Goal: Task Accomplishment & Management: Use online tool/utility

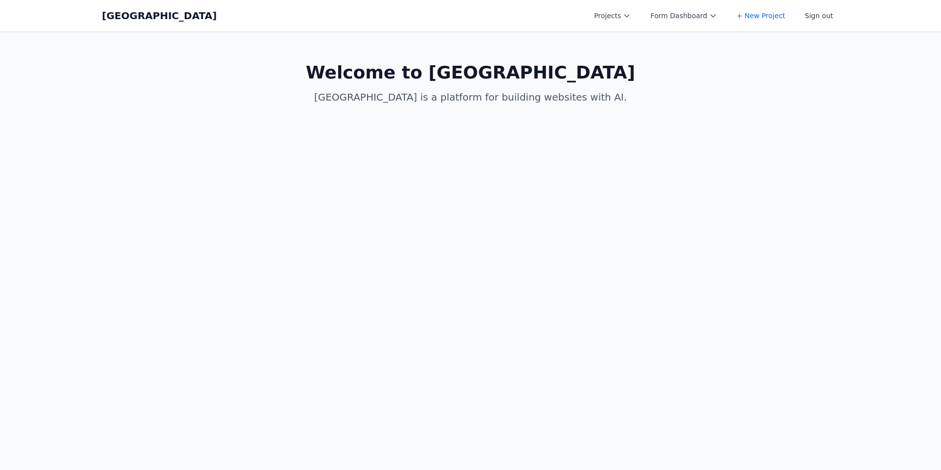
click at [614, 16] on button "Projects" at bounding box center [612, 16] width 49 height 18
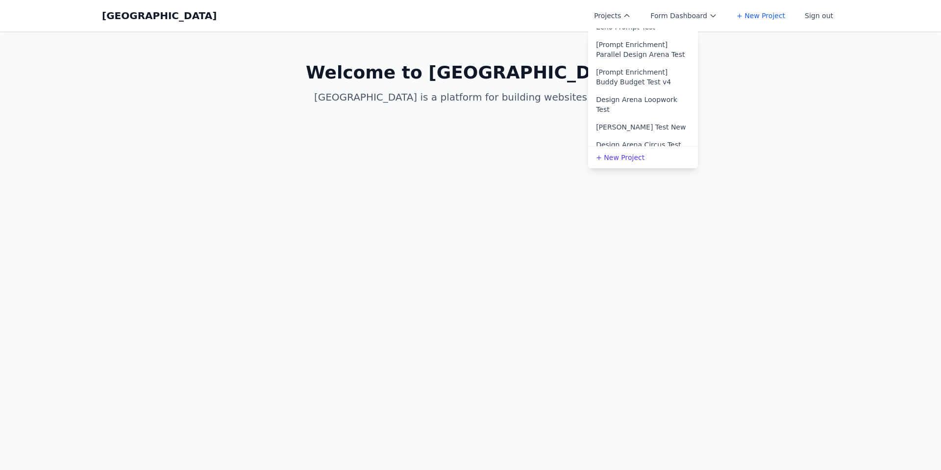
scroll to position [170, 0]
click at [615, 111] on link "[PERSON_NAME] Test New" at bounding box center [643, 120] width 110 height 18
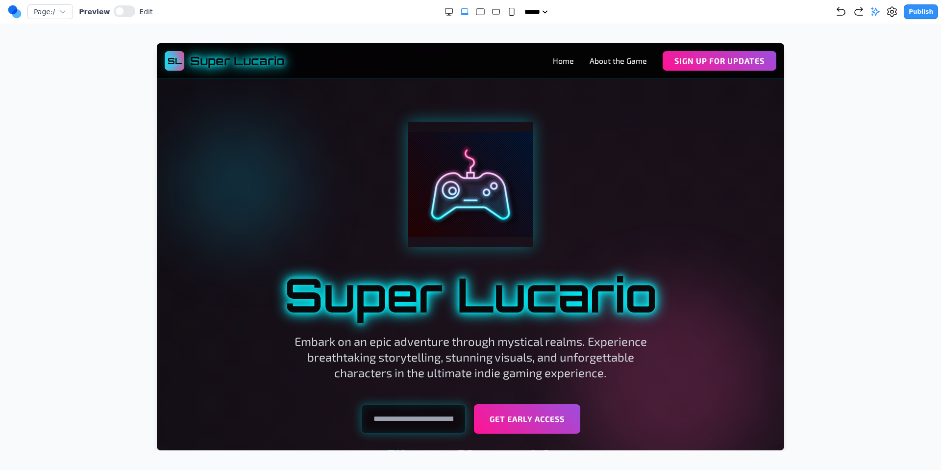
click at [509, 11] on rect "Small" at bounding box center [511, 11] width 5 height 7
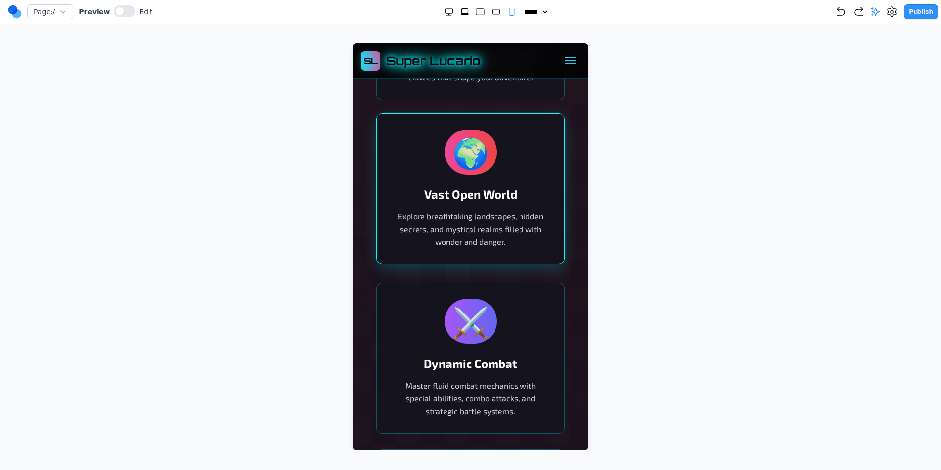
scroll to position [780, 0]
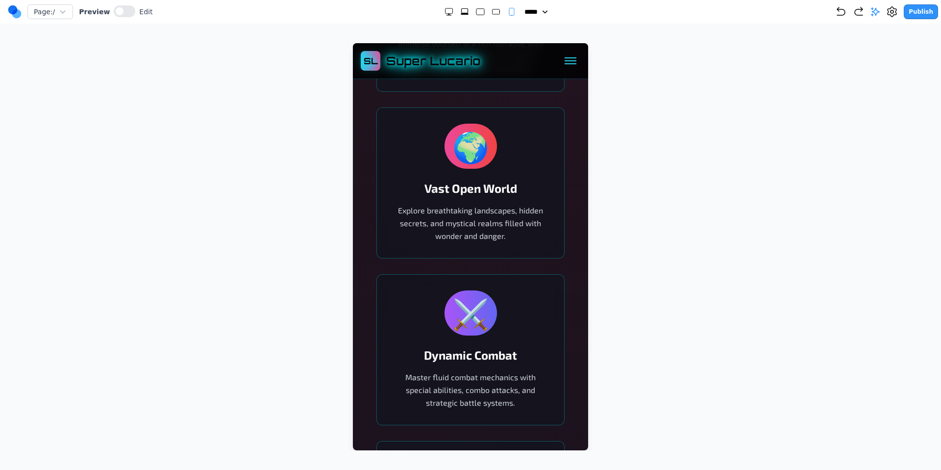
click at [492, 14] on rect "Medium" at bounding box center [495, 11] width 7 height 5
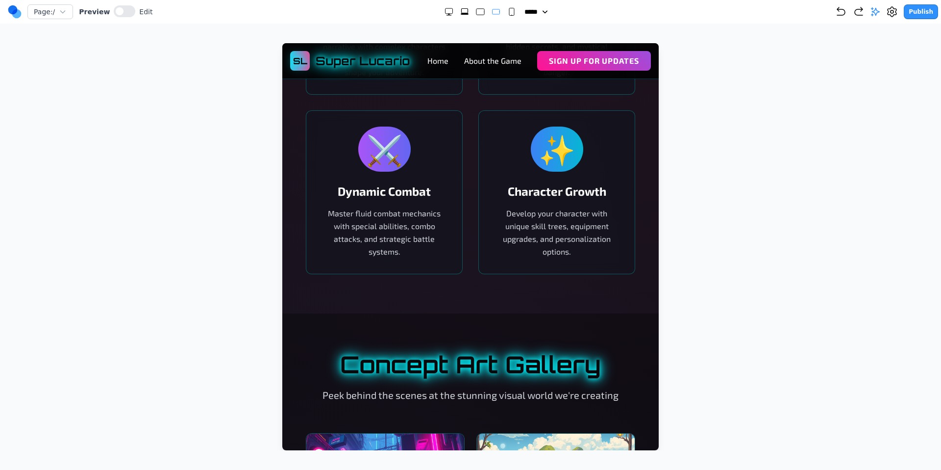
click at [476, 14] on rect "Large" at bounding box center [480, 12] width 8 height 6
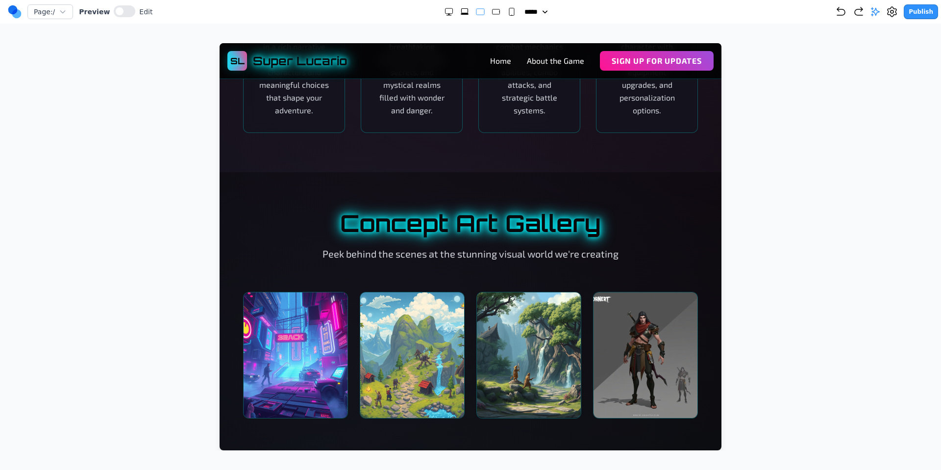
click at [460, 9] on icon "Extra Large" at bounding box center [465, 12] width 10 height 10
select select "**"
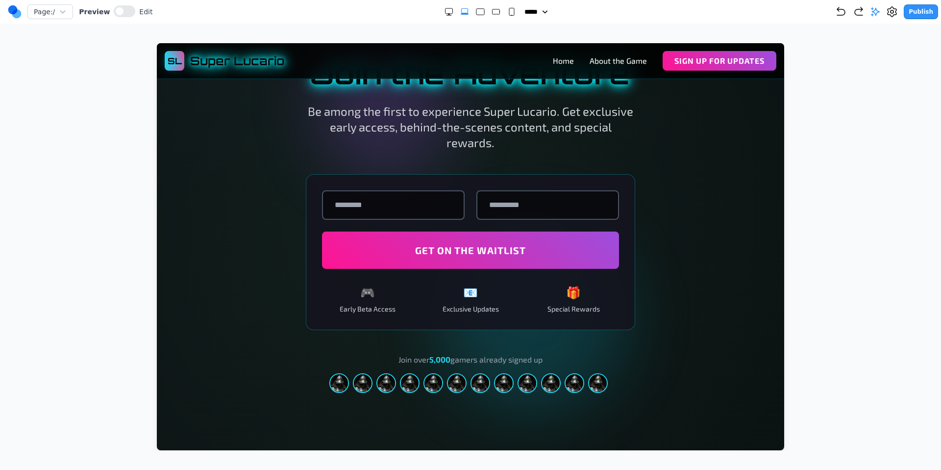
scroll to position [1652, 0]
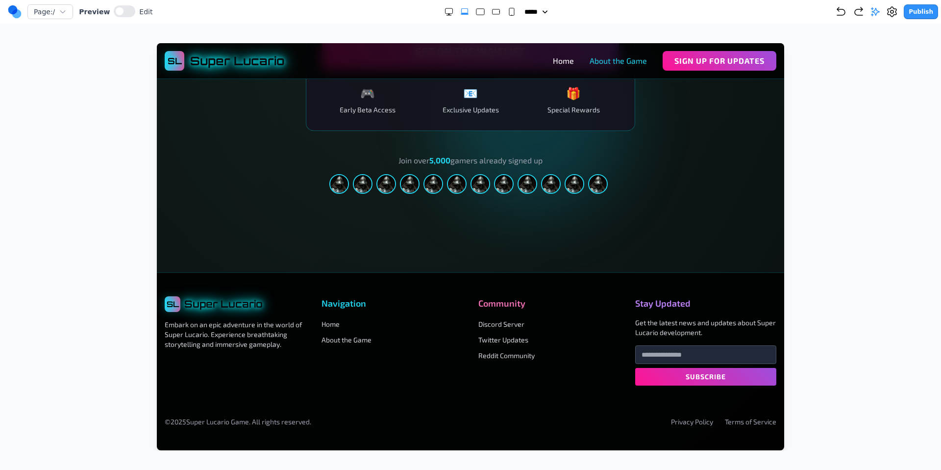
click at [616, 59] on link "About the Game" at bounding box center [618, 61] width 57 height 12
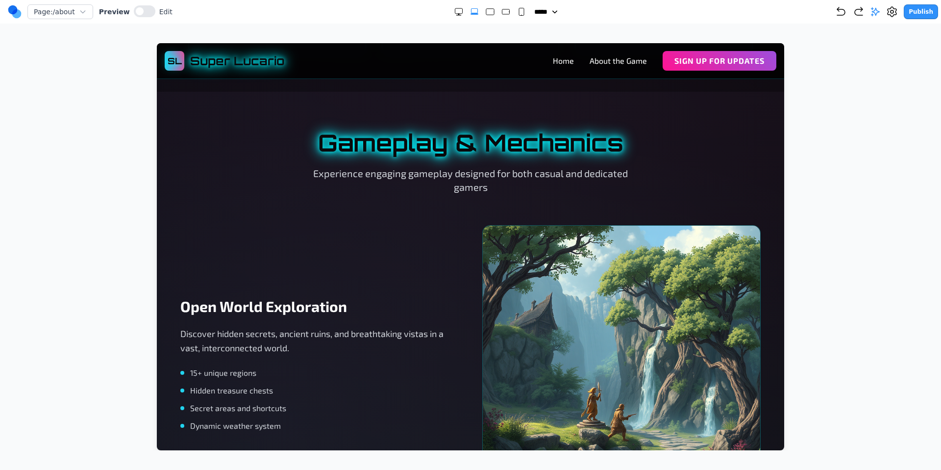
scroll to position [1259, 0]
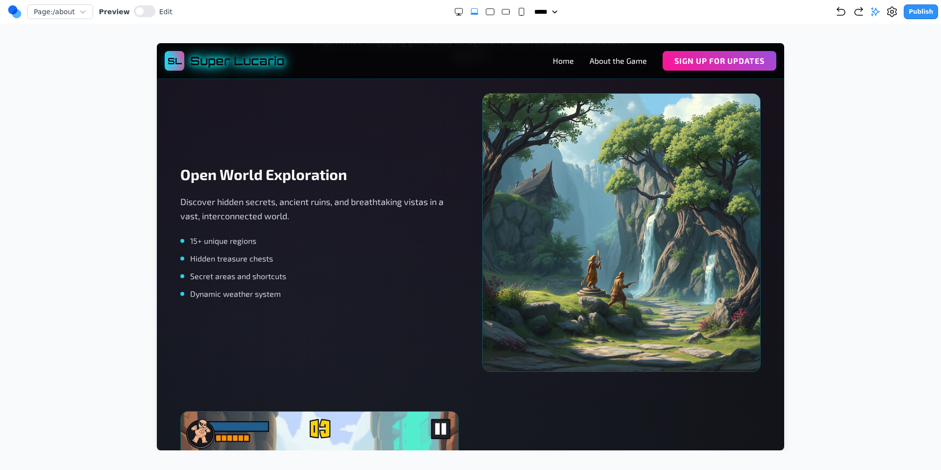
click at [552, 62] on div "SL Super Lucario Home About the Game Sign Up for Updates" at bounding box center [471, 61] width 612 height 20
click at [559, 62] on link "Home" at bounding box center [563, 61] width 21 height 12
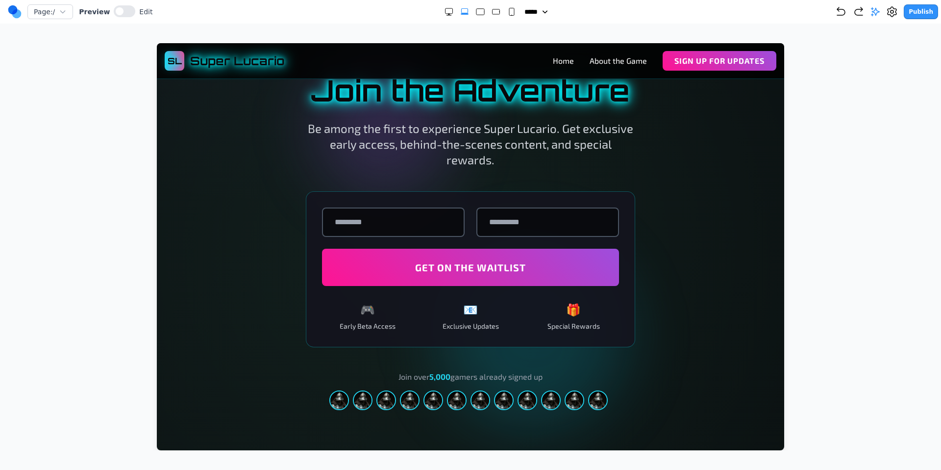
scroll to position [1336, 0]
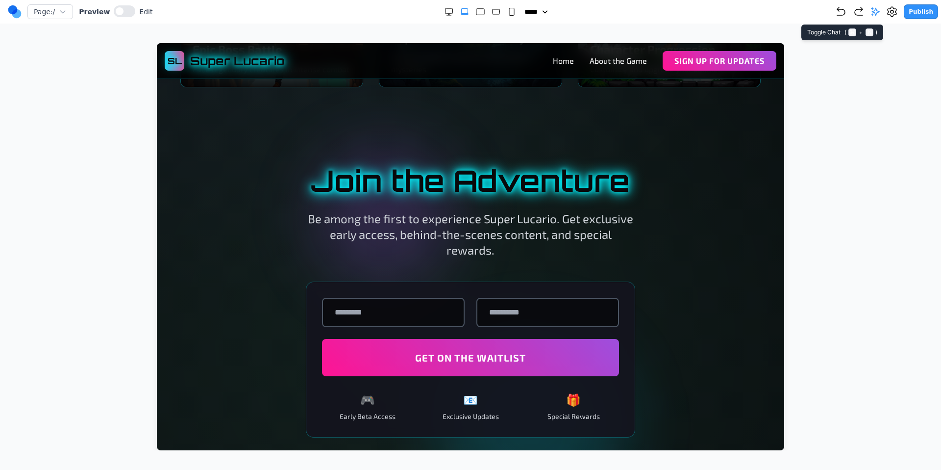
click at [876, 12] on icon at bounding box center [876, 12] width 8 height 8
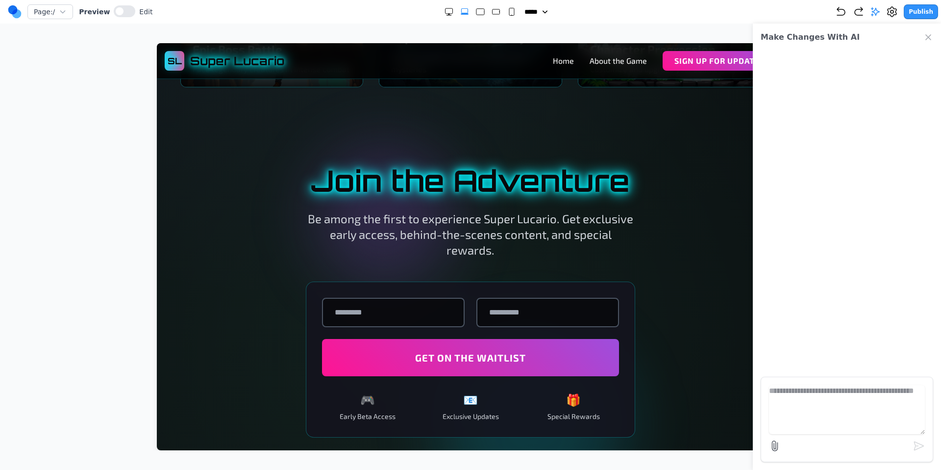
click at [927, 35] on icon "Close Chat" at bounding box center [929, 37] width 10 height 10
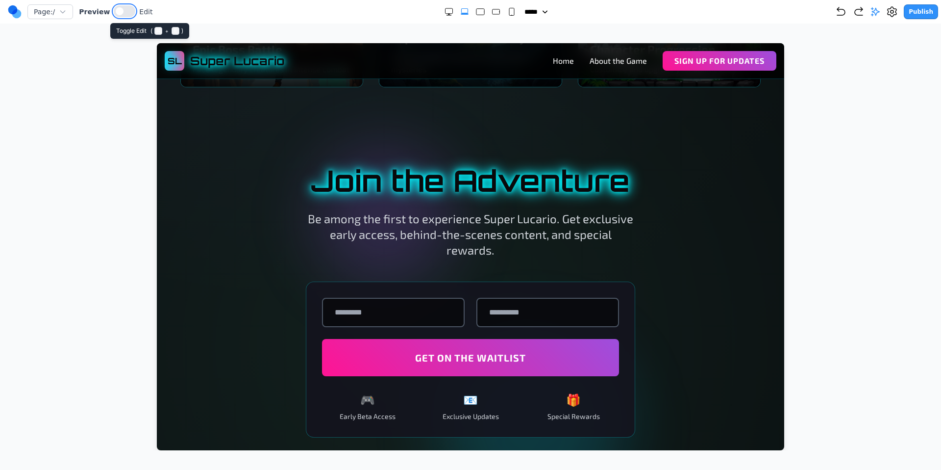
click at [122, 11] on button at bounding box center [125, 11] width 22 height 12
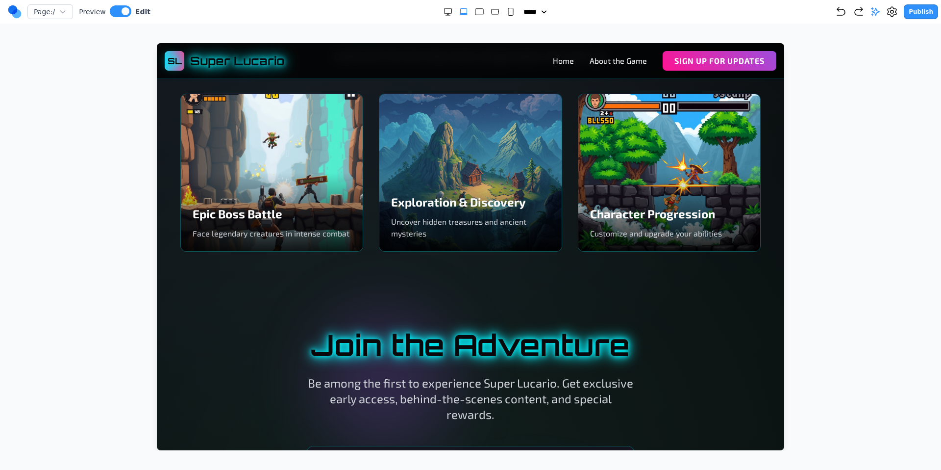
scroll to position [1174, 0]
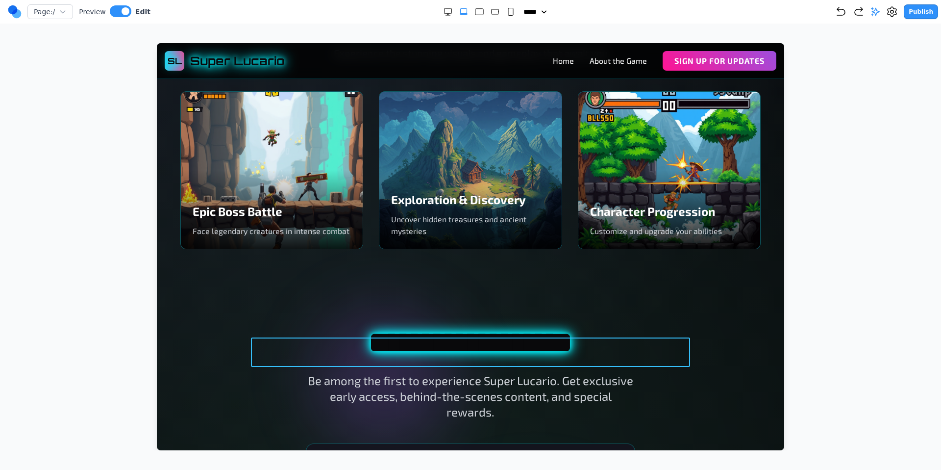
click at [429, 352] on h2 "**********" at bounding box center [470, 341] width 439 height 29
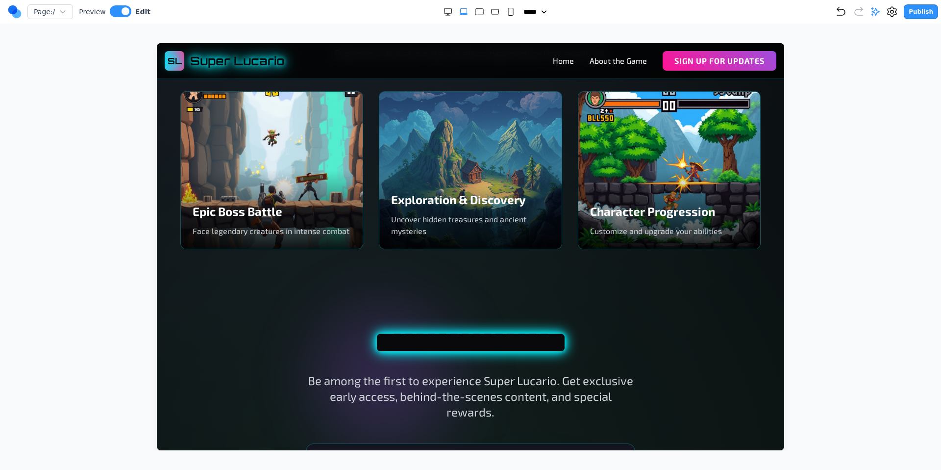
click at [253, 284] on section "Game Screenshots Experience the stunning visuals and gameplay that await you Ep…" at bounding box center [470, 130] width 627 height 317
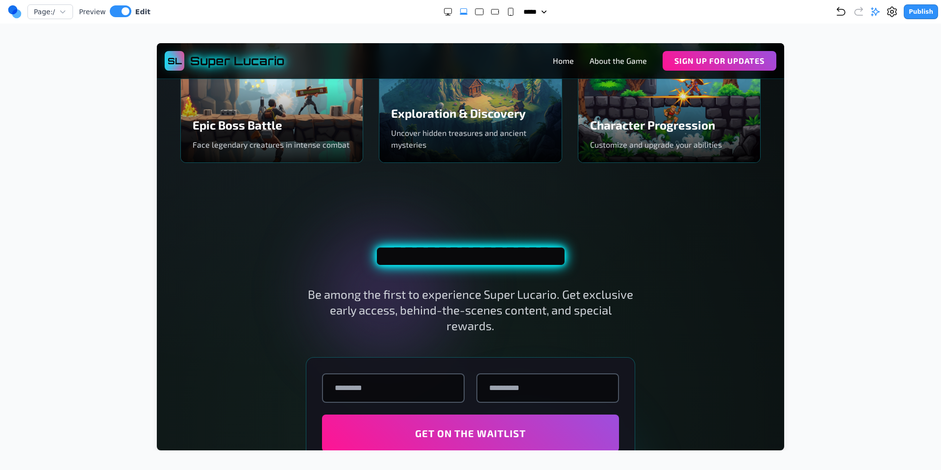
scroll to position [1275, 0]
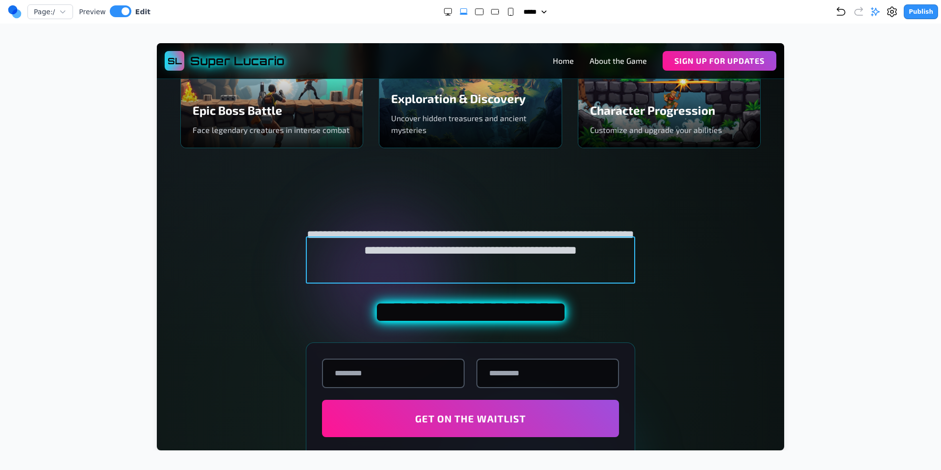
drag, startPoint x: 438, startPoint y: 301, endPoint x: 436, endPoint y: 283, distance: 18.7
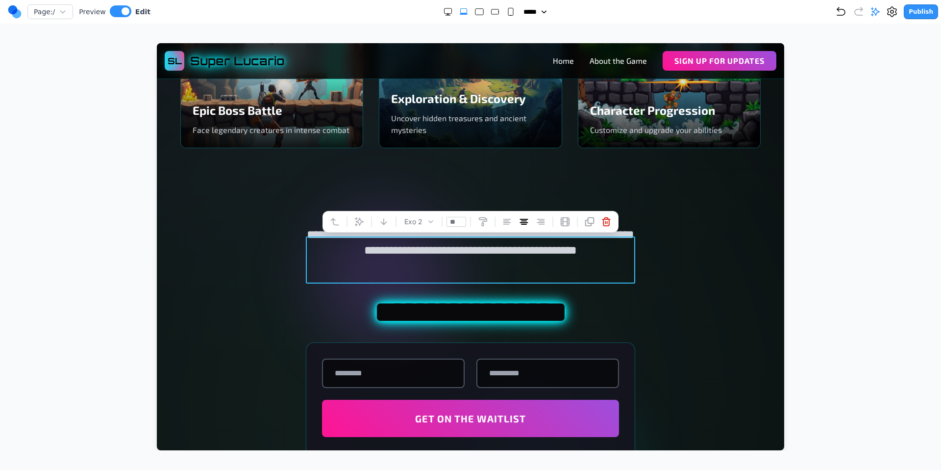
click at [726, 228] on div at bounding box center [470, 393] width 627 height 413
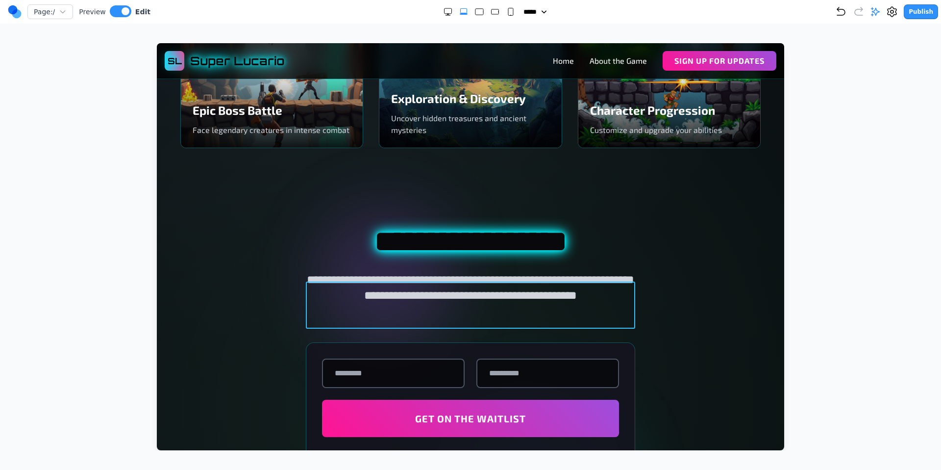
drag, startPoint x: 473, startPoint y: 258, endPoint x: 460, endPoint y: 329, distance: 72.2
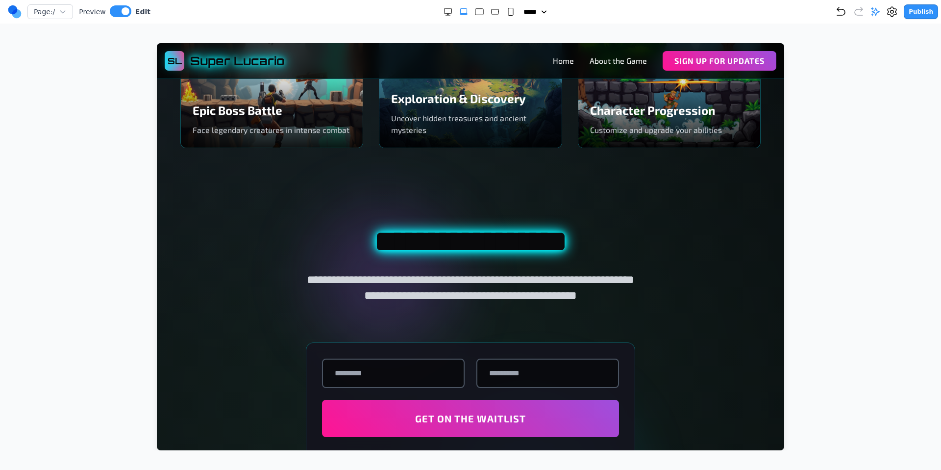
click at [676, 187] on section "Game Screenshots Experience the stunning visuals and gameplay that await you Ep…" at bounding box center [470, 29] width 627 height 317
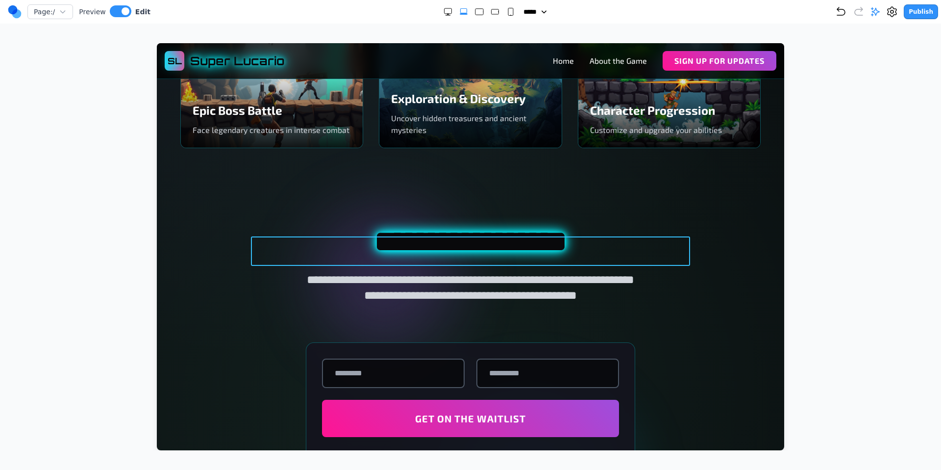
click at [544, 256] on h2 "**********" at bounding box center [470, 240] width 439 height 29
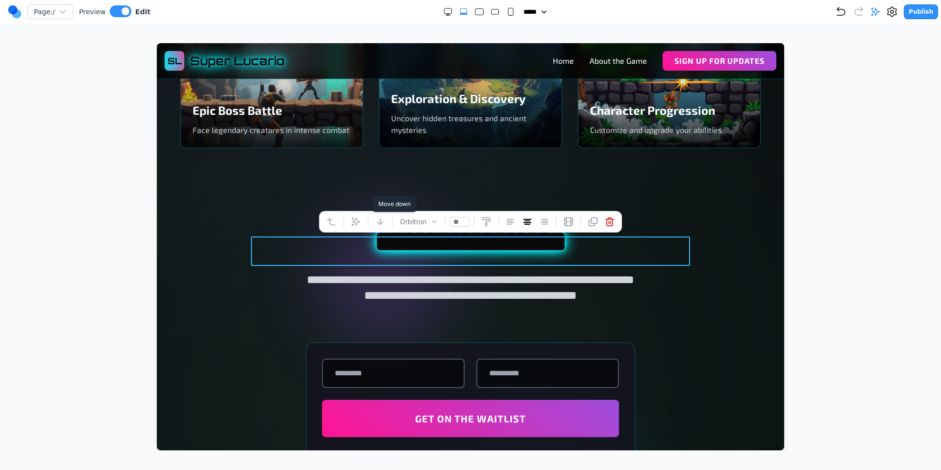
click at [385, 222] on button at bounding box center [381, 222] width 16 height 16
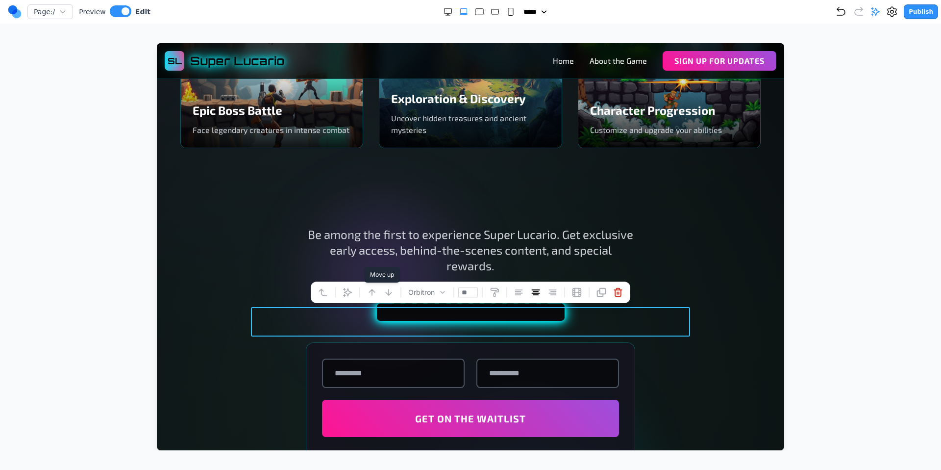
click at [371, 288] on icon at bounding box center [372, 292] width 10 height 10
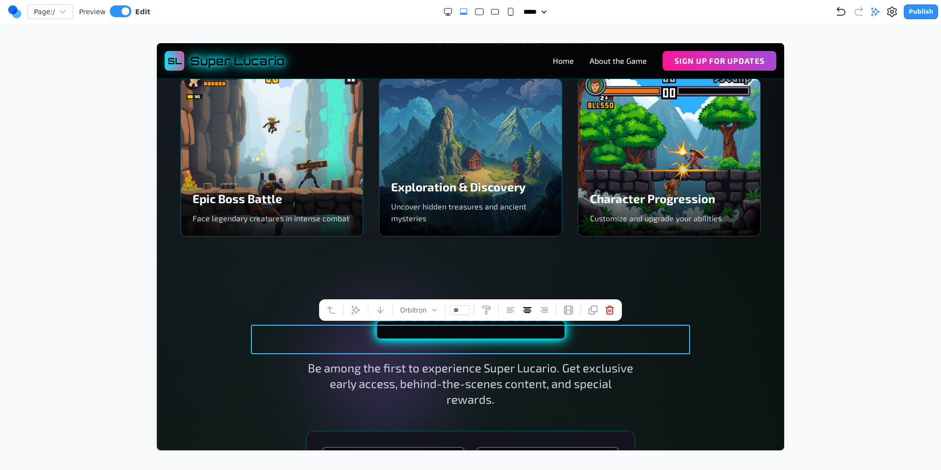
scroll to position [1173, 0]
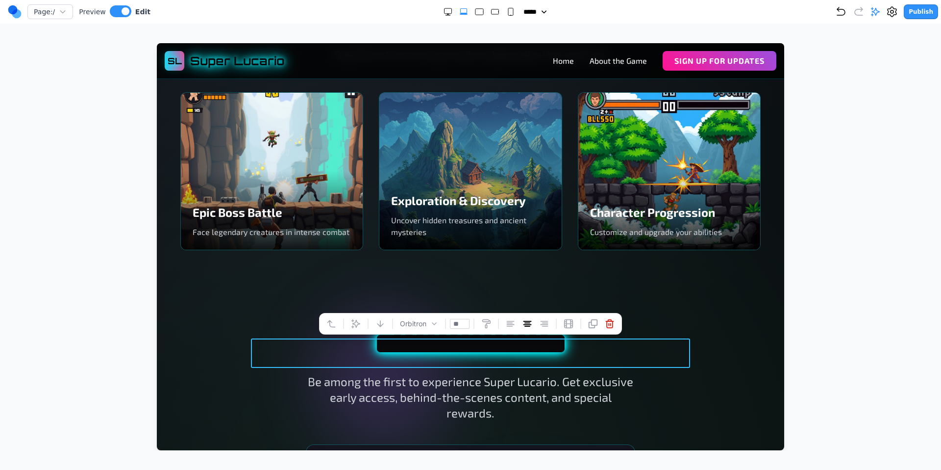
click at [454, 164] on div "Exploration & Discovery Uncover hidden treasures and ancient mysteries" at bounding box center [470, 171] width 182 height 157
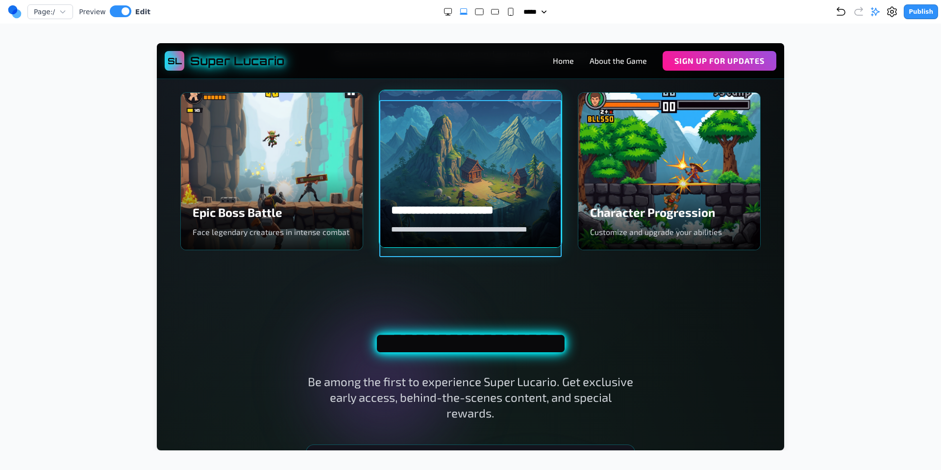
click at [463, 123] on div "**********" at bounding box center [470, 168] width 182 height 157
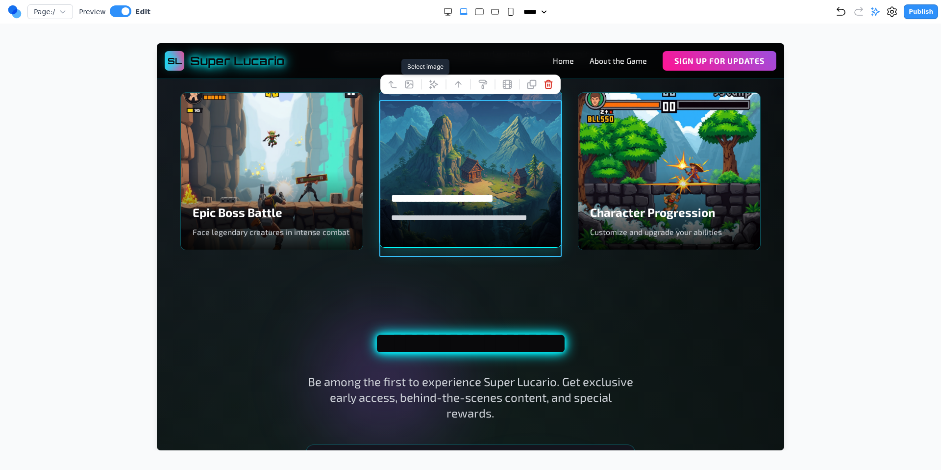
click at [409, 83] on icon at bounding box center [409, 84] width 10 height 10
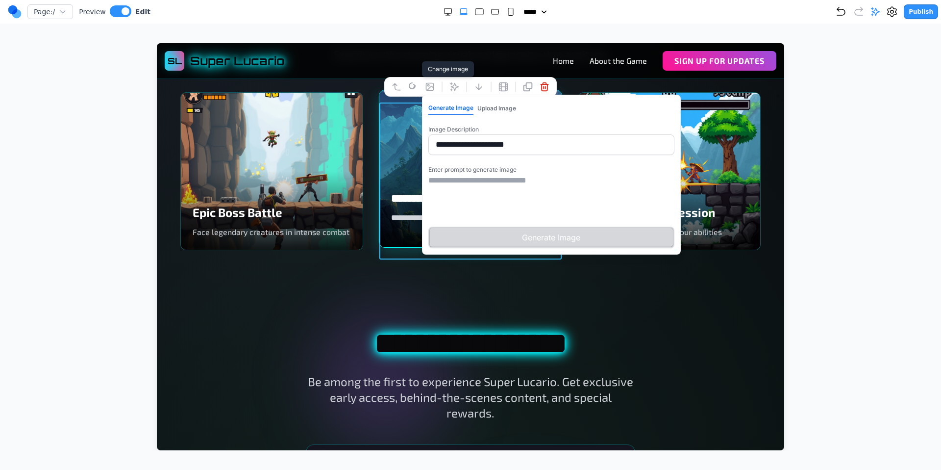
click at [499, 108] on button "Upload Image" at bounding box center [496, 108] width 39 height 13
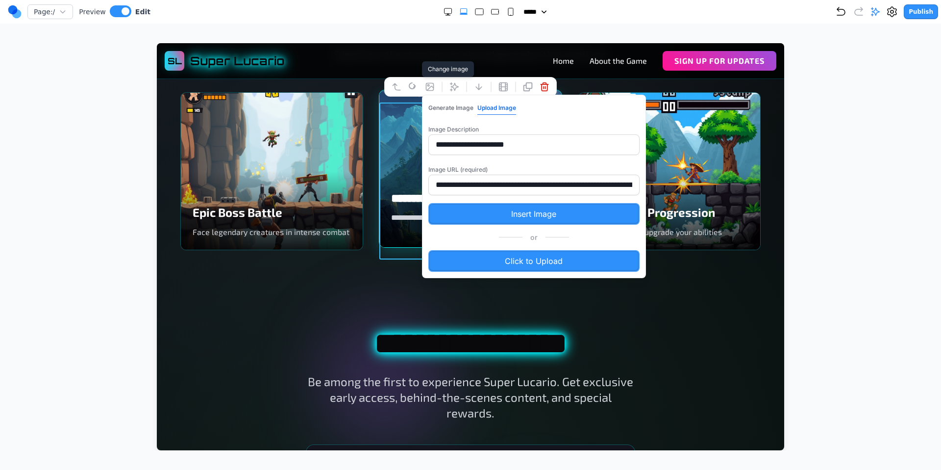
click at [521, 261] on label "Click to Upload" at bounding box center [533, 261] width 211 height 22
click at [157, 43] on input "Click to Upload" at bounding box center [157, 43] width 0 height 0
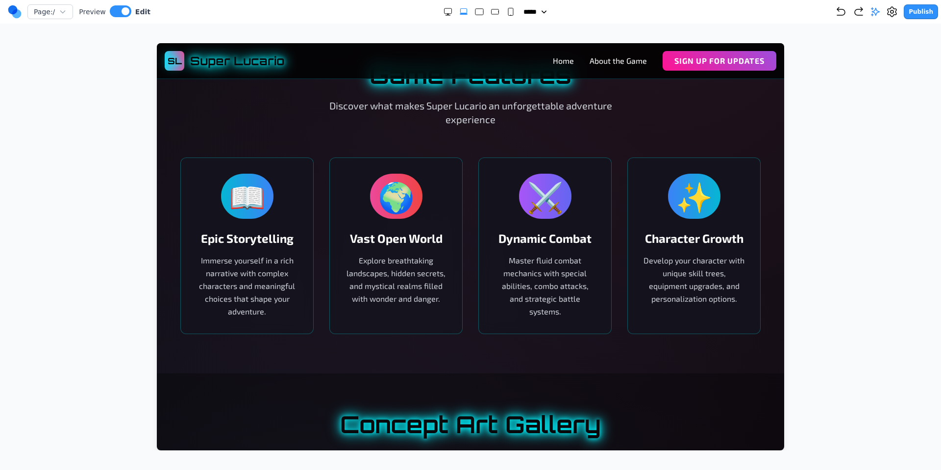
scroll to position [474, 0]
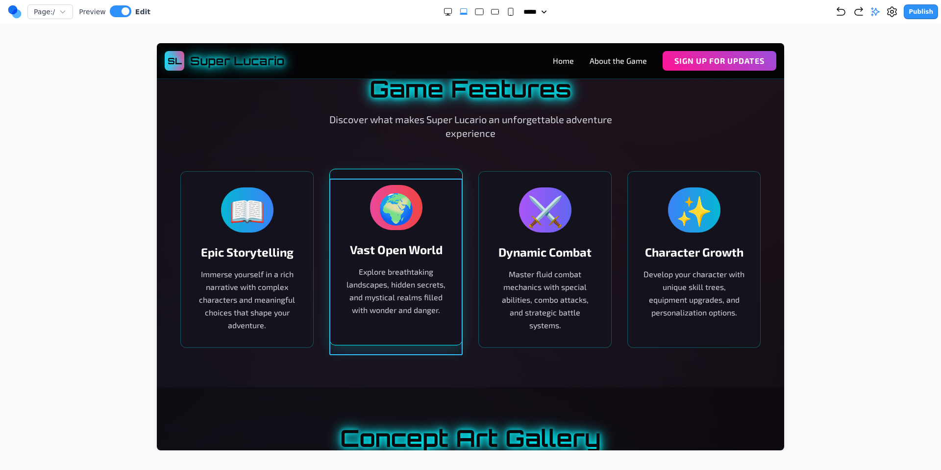
click at [443, 192] on div "🌍 Vast Open World Explore breathtaking landscapes, hidden secrets, and mystical…" at bounding box center [395, 257] width 133 height 176
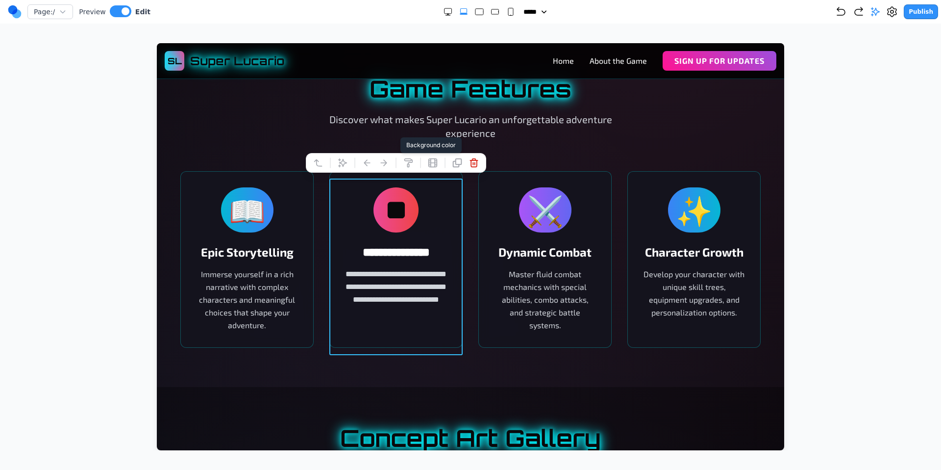
click at [410, 160] on icon at bounding box center [409, 163] width 8 height 8
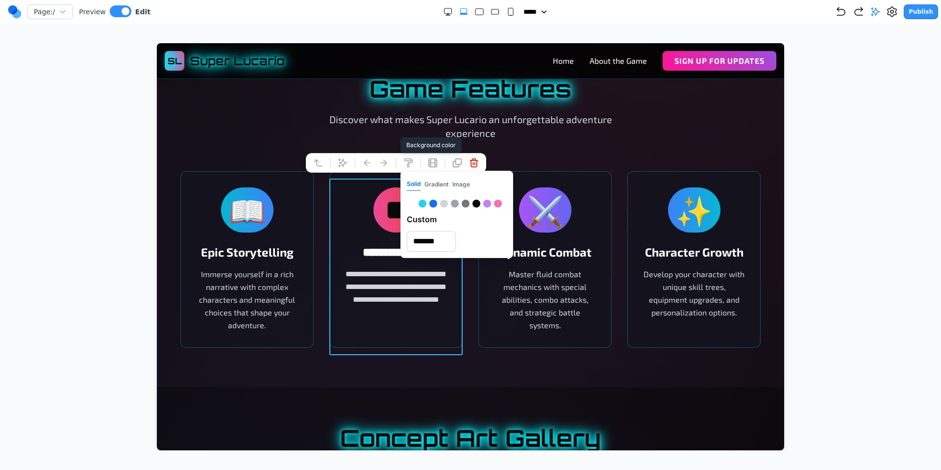
click at [444, 180] on button "Gradient" at bounding box center [436, 184] width 24 height 13
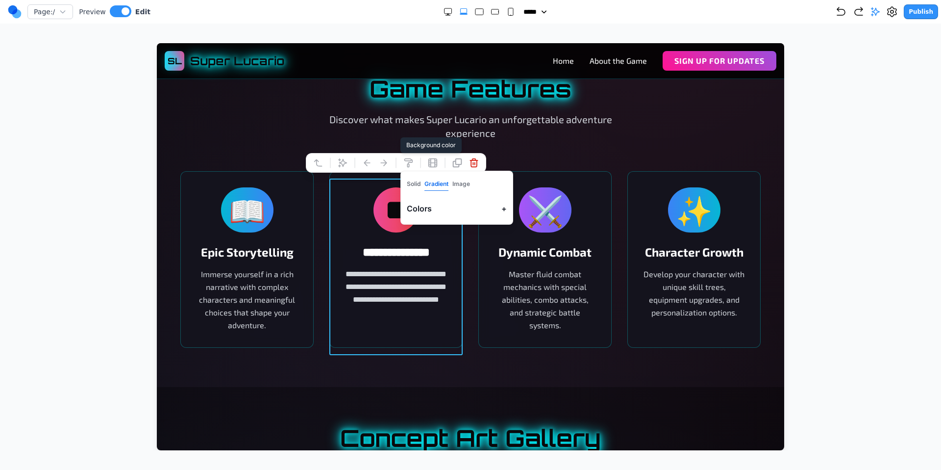
click at [504, 203] on button "+" at bounding box center [503, 208] width 5 height 12
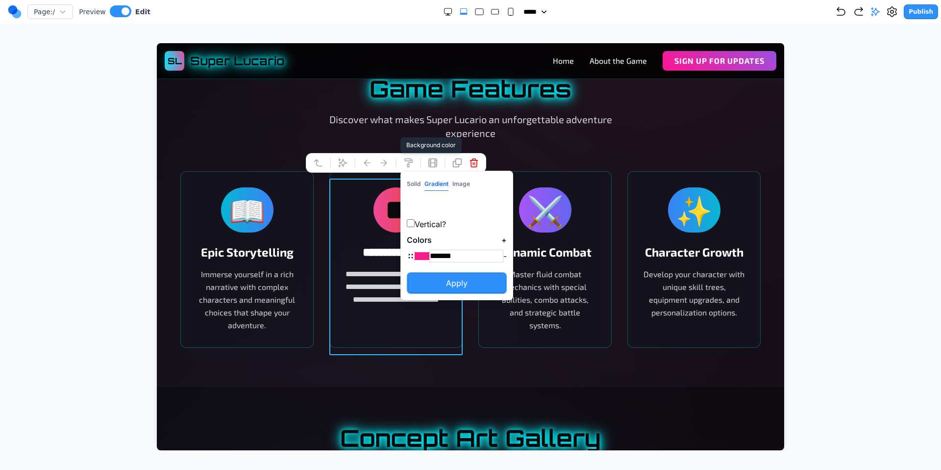
click at [507, 238] on div "Solid Gradient Image Vertical? Colors + ******* - Apply" at bounding box center [456, 235] width 113 height 129
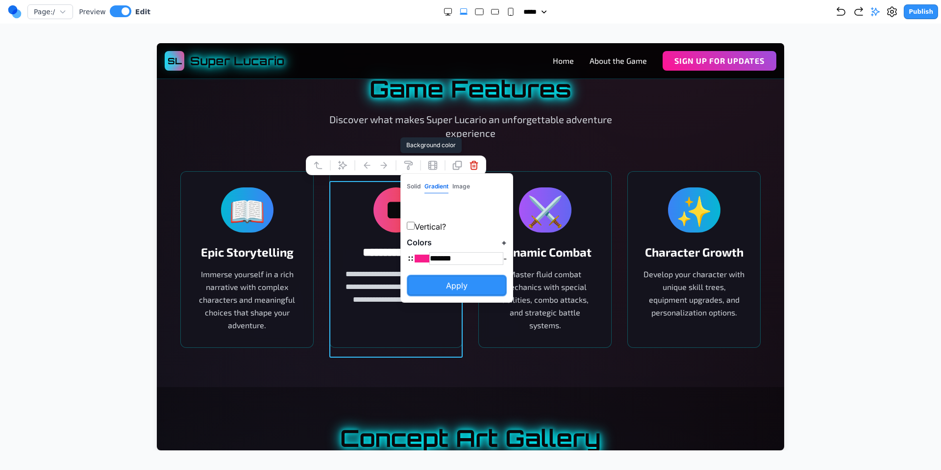
click at [504, 239] on button "+" at bounding box center [503, 242] width 5 height 12
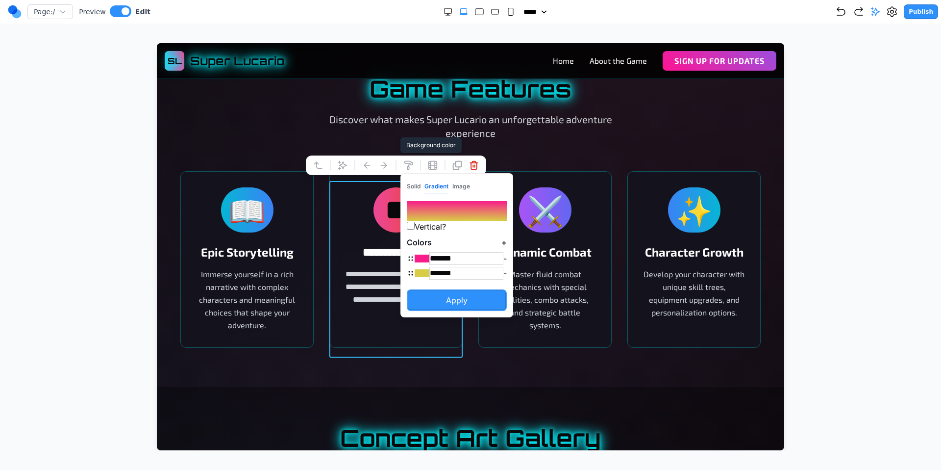
click at [473, 296] on button "Apply" at bounding box center [457, 300] width 100 height 22
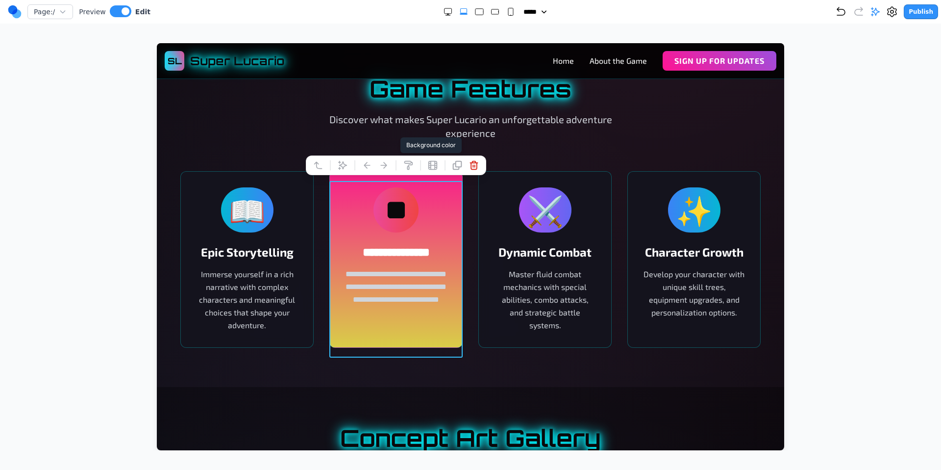
click at [634, 140] on p "Discover what makes Super Lucario an unforgettable adventure experience" at bounding box center [470, 125] width 329 height 27
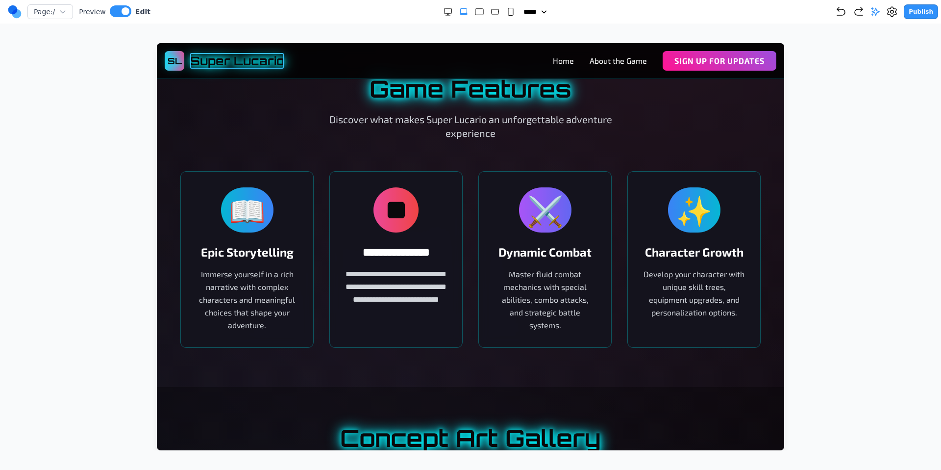
click at [274, 63] on span "Super Lucario" at bounding box center [237, 61] width 95 height 16
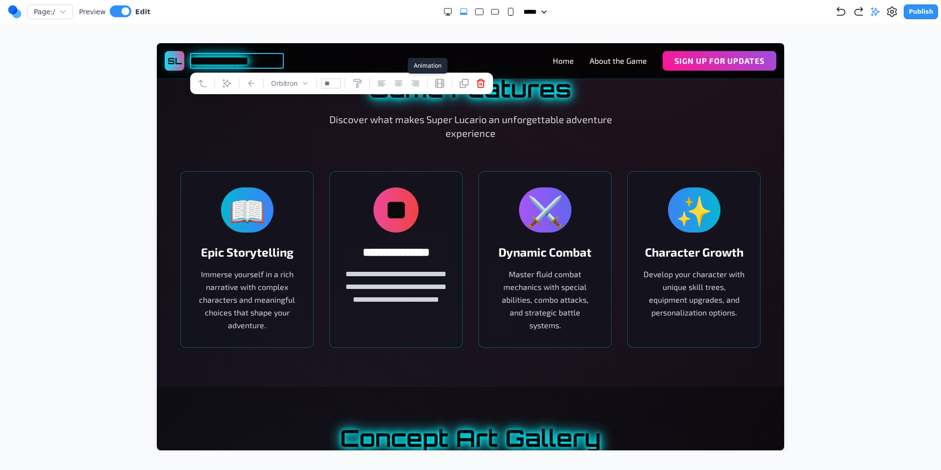
click at [443, 84] on icon at bounding box center [440, 83] width 10 height 10
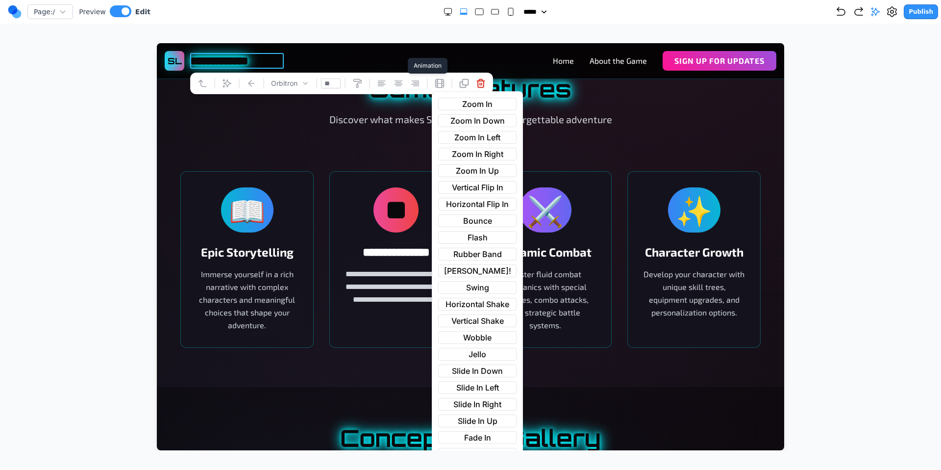
click at [477, 336] on span "Wobble" at bounding box center [477, 337] width 28 height 12
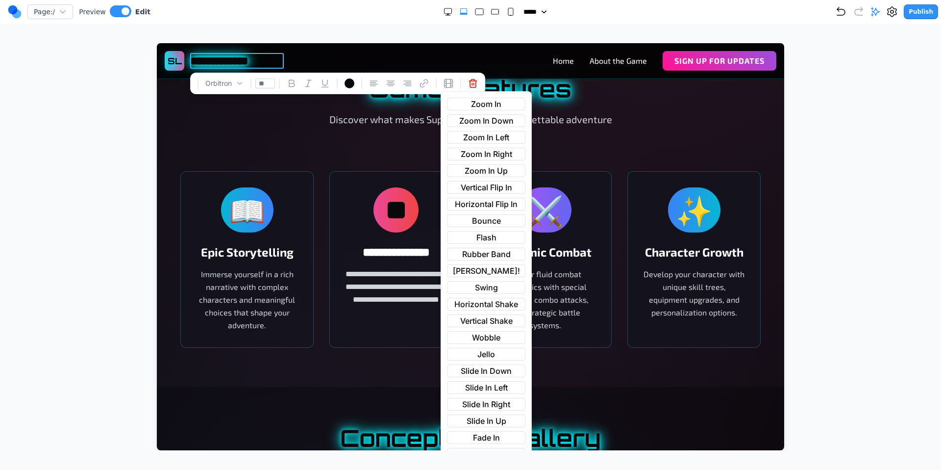
click at [272, 139] on div "Game Features Discover what makes Super Lucario an unforgettable adventure expe…" at bounding box center [470, 108] width 580 height 63
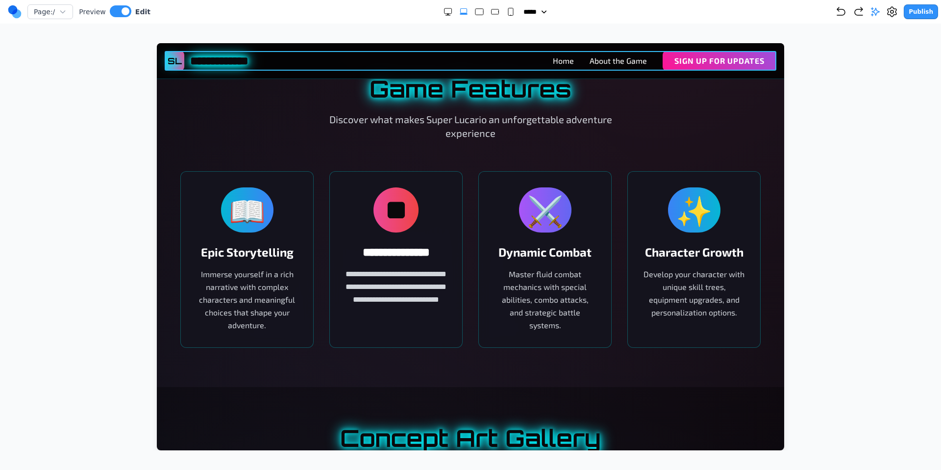
click at [328, 63] on div "**********" at bounding box center [471, 61] width 612 height 20
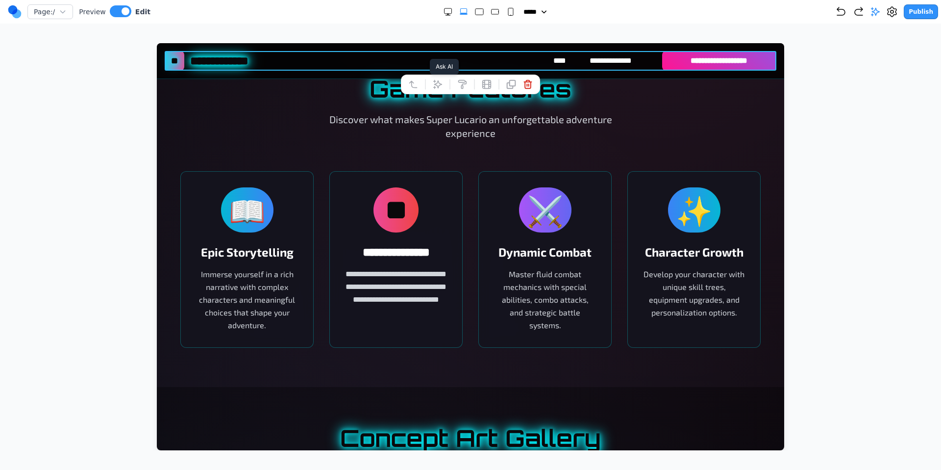
click at [438, 83] on icon at bounding box center [438, 84] width 10 height 10
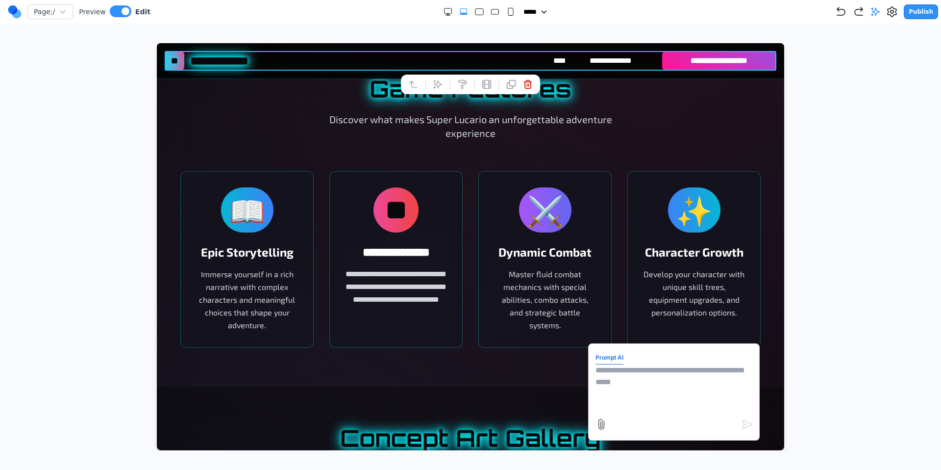
click at [613, 369] on textarea at bounding box center [674, 388] width 157 height 49
type textarea "*"
type textarea "**********"
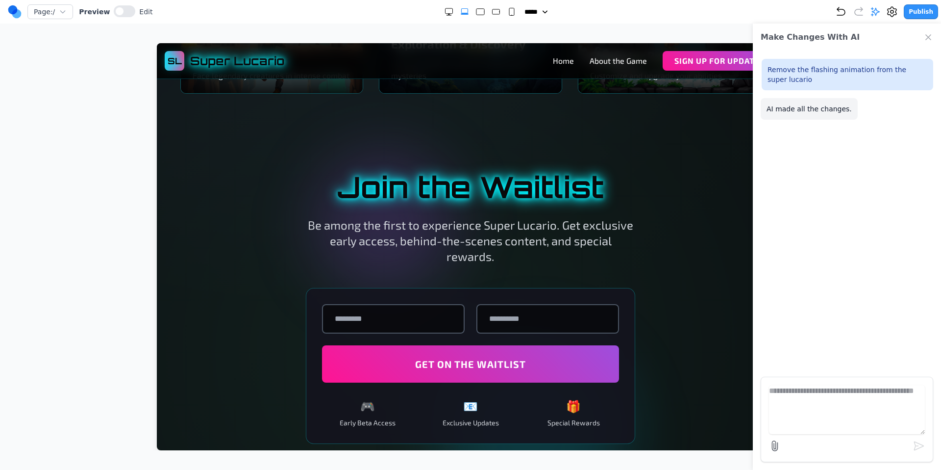
scroll to position [1338, 0]
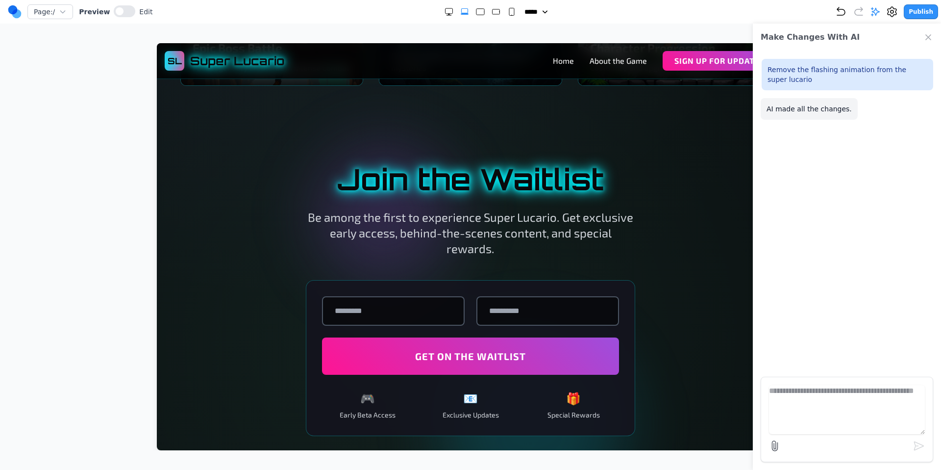
click at [927, 33] on icon "Close Chat" at bounding box center [929, 37] width 10 height 10
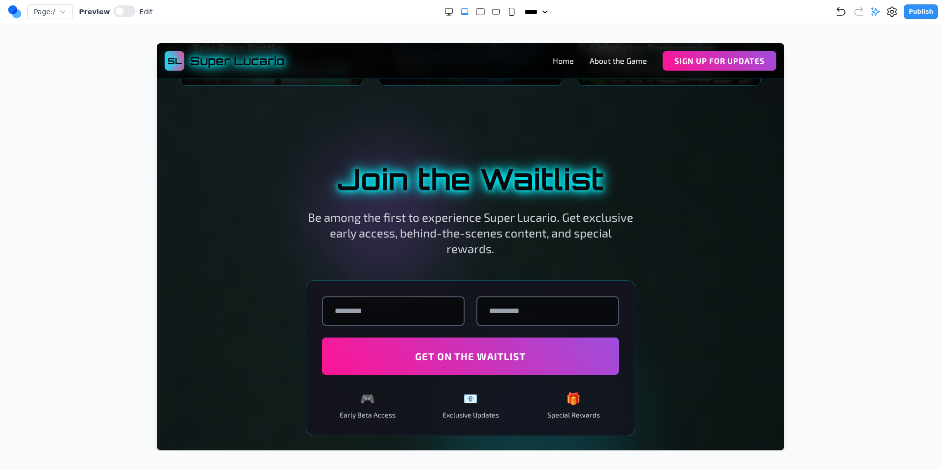
click at [851, 39] on div "Page: / Preview Edit ***** ***** ****** ****** ****** Publish Make Changes With…" at bounding box center [470, 225] width 941 height 450
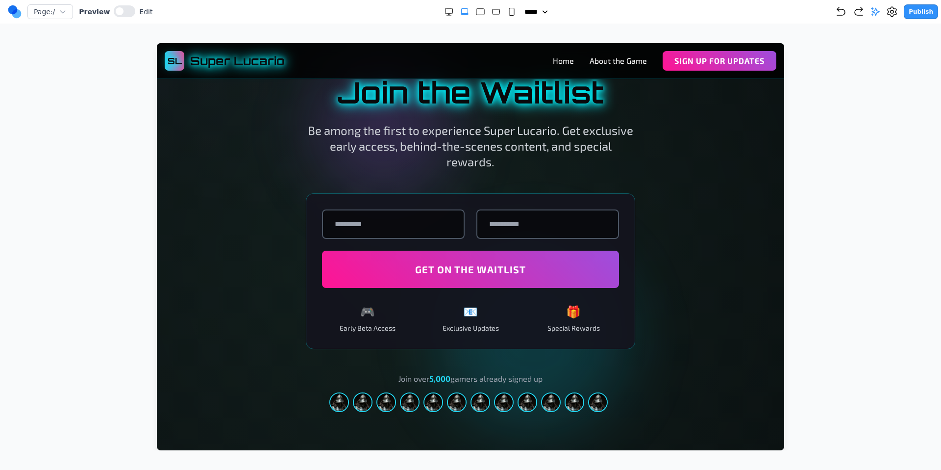
scroll to position [1428, 0]
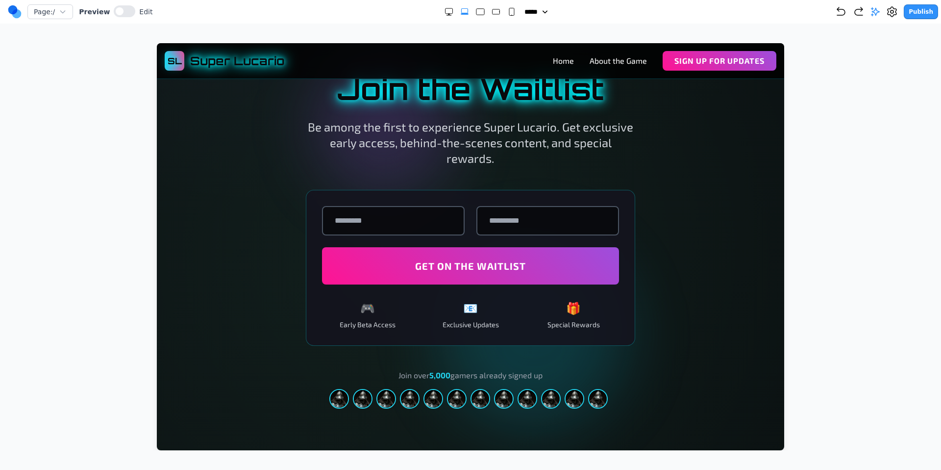
click at [257, 174] on div "Join the Waitlist Be among the first to experience Super Lucario. Get exclusive…" at bounding box center [470, 241] width 439 height 334
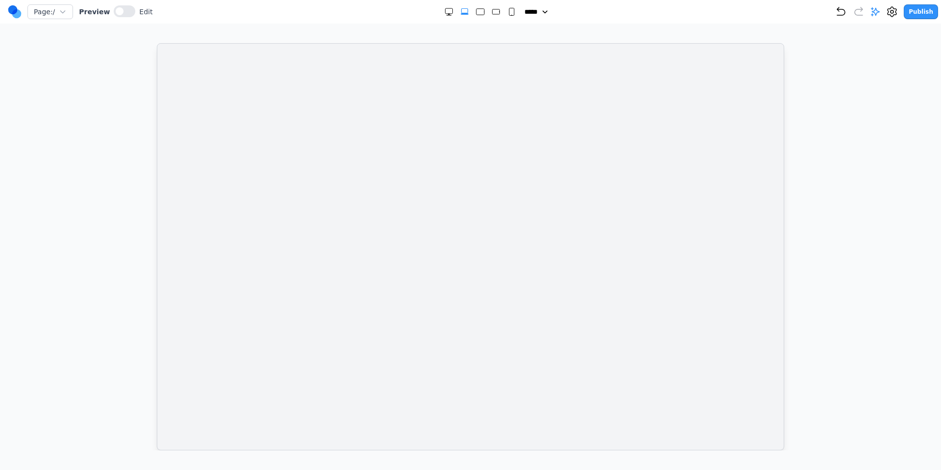
scroll to position [0, 0]
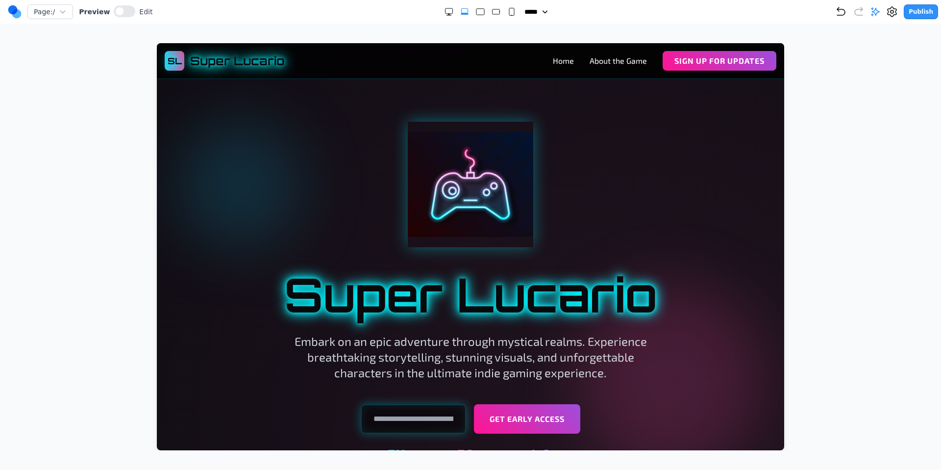
click at [12, 13] on circle at bounding box center [12, 9] width 9 height 9
click at [897, 12] on icon at bounding box center [892, 12] width 9 height 10
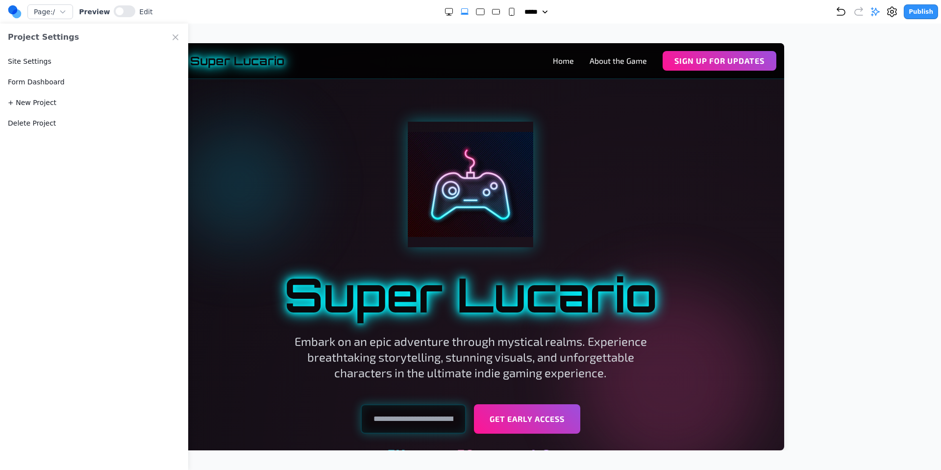
click at [176, 32] on icon "Close Project Settings" at bounding box center [176, 37] width 10 height 10
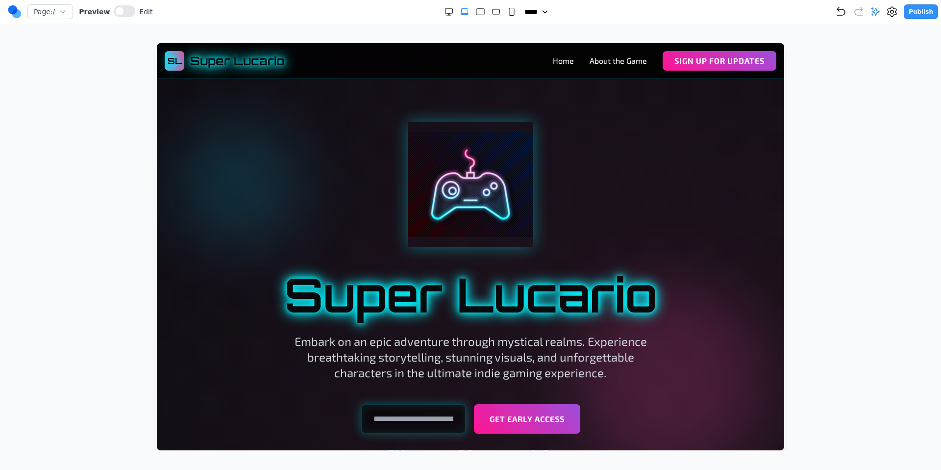
click at [900, 57] on div at bounding box center [471, 246] width 902 height 407
click at [889, 53] on div at bounding box center [471, 246] width 902 height 407
click at [918, 14] on button "Publish" at bounding box center [921, 11] width 34 height 15
click at [885, 74] on div at bounding box center [471, 246] width 902 height 407
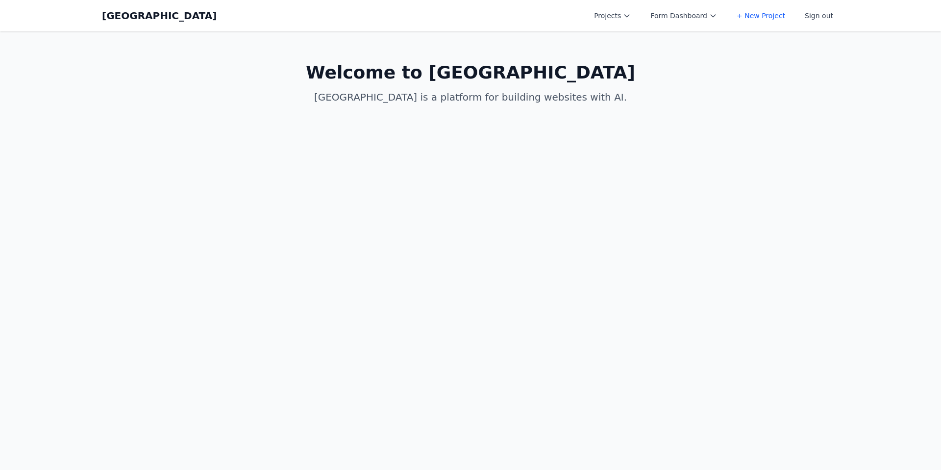
click at [769, 18] on link "+ New Project" at bounding box center [761, 16] width 60 height 18
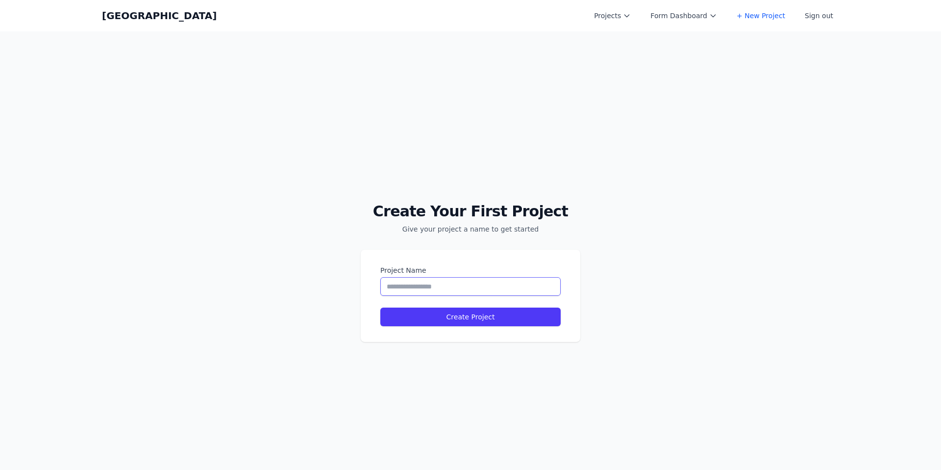
click at [470, 285] on input "Project Name" at bounding box center [470, 286] width 180 height 19
type input "********"
click at [454, 314] on button "Create Project" at bounding box center [470, 316] width 180 height 19
select select "**"
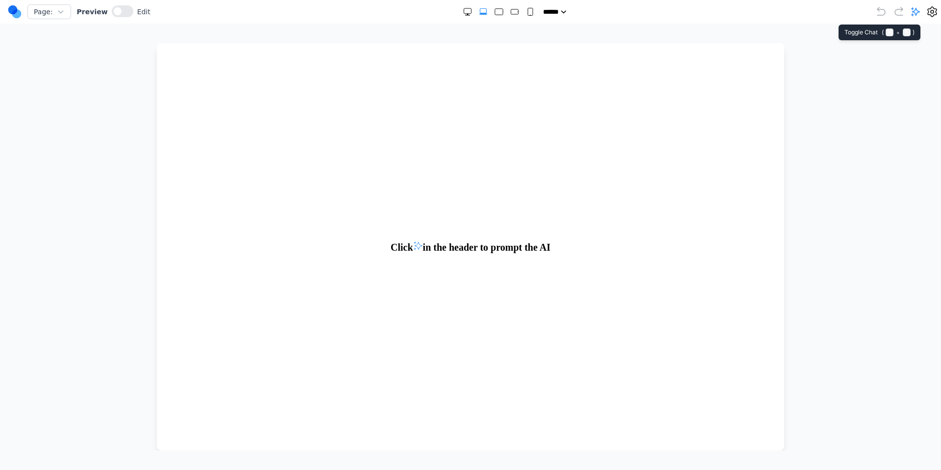
click at [911, 14] on icon at bounding box center [916, 12] width 10 height 10
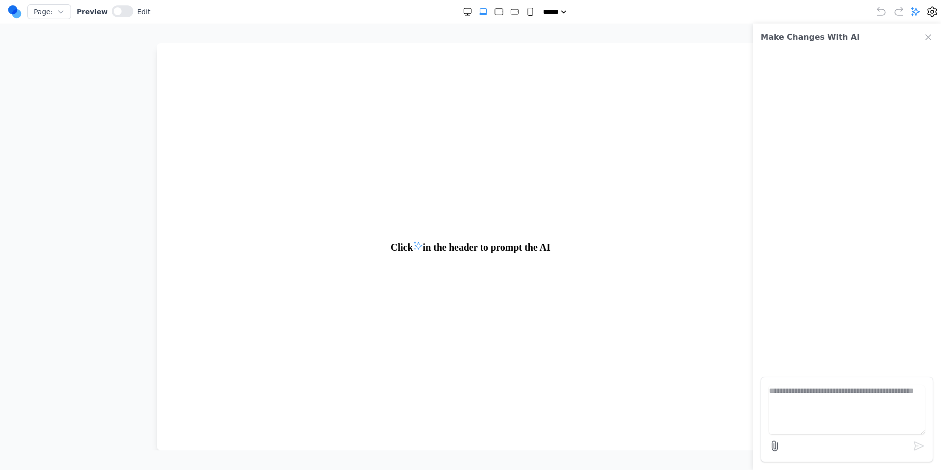
click at [847, 399] on textarea at bounding box center [847, 409] width 156 height 49
type textarea "**********"
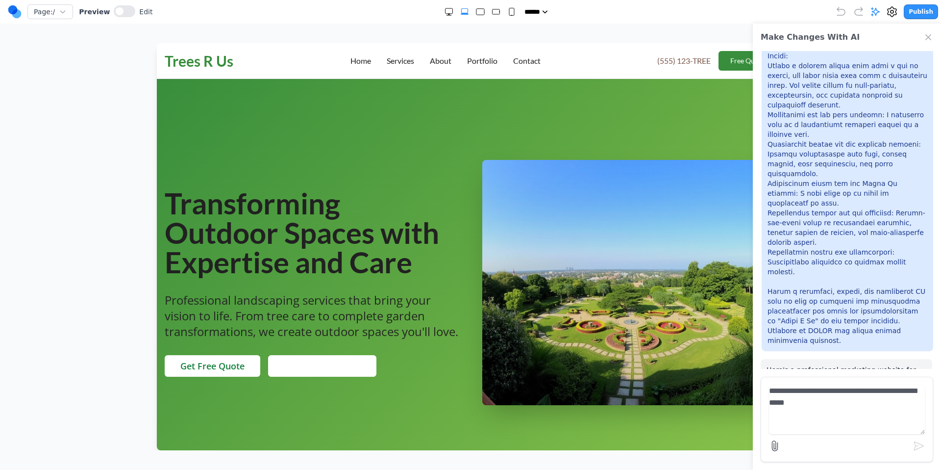
scroll to position [1347, 0]
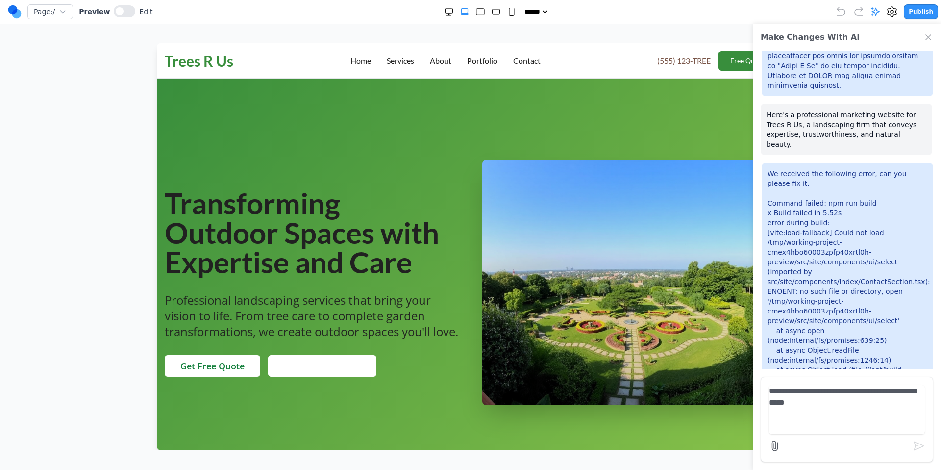
click at [929, 39] on icon "Close Chat" at bounding box center [929, 37] width 10 height 10
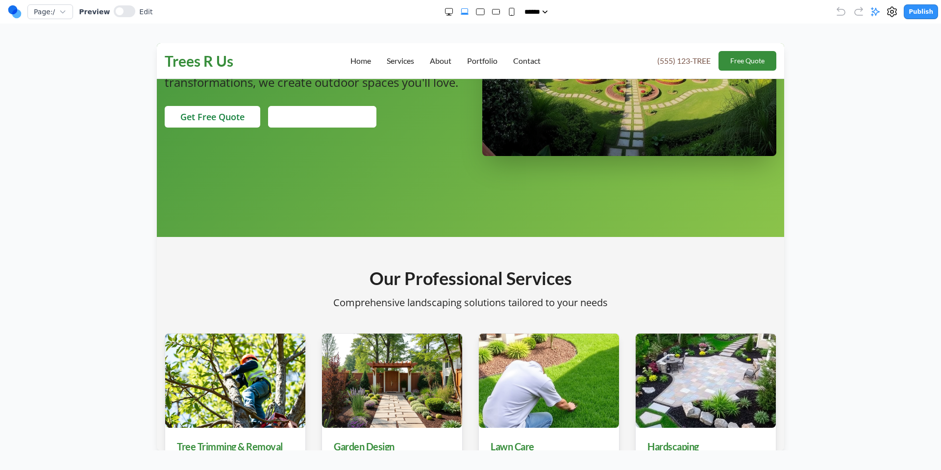
scroll to position [95, 0]
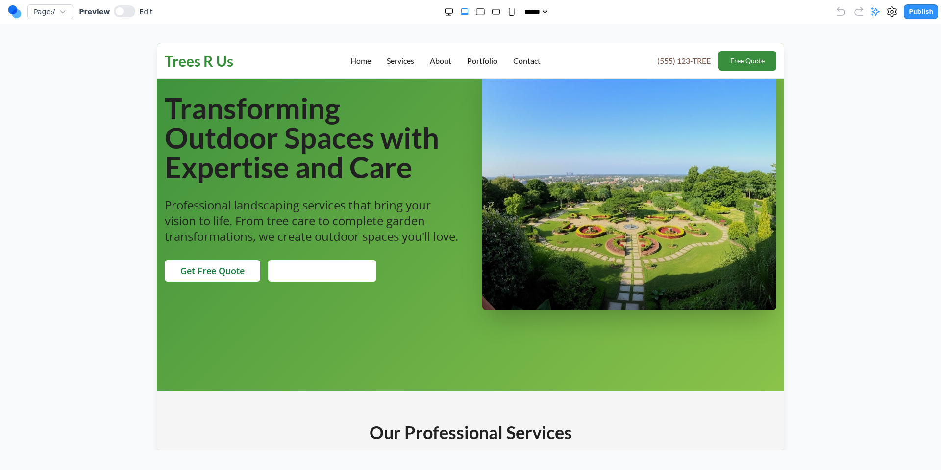
click at [348, 298] on div at bounding box center [470, 187] width 627 height 407
click at [320, 237] on div at bounding box center [470, 187] width 627 height 407
click at [136, 54] on div at bounding box center [471, 246] width 902 height 407
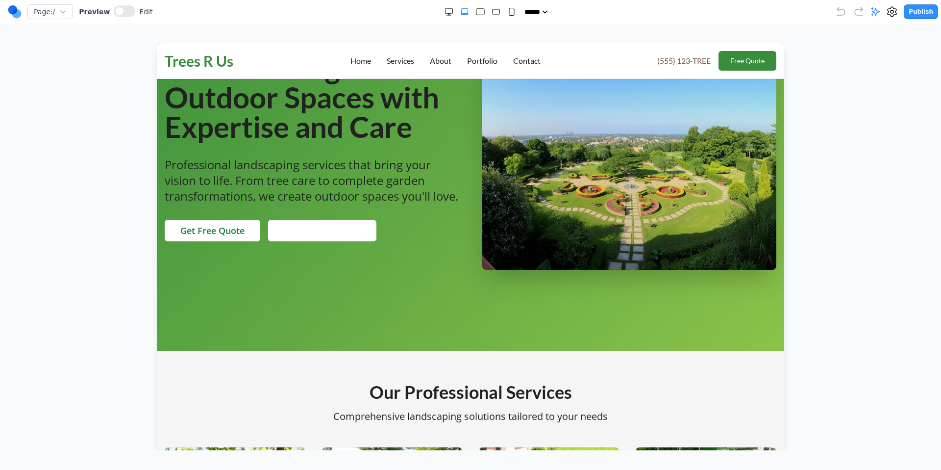
scroll to position [146, 0]
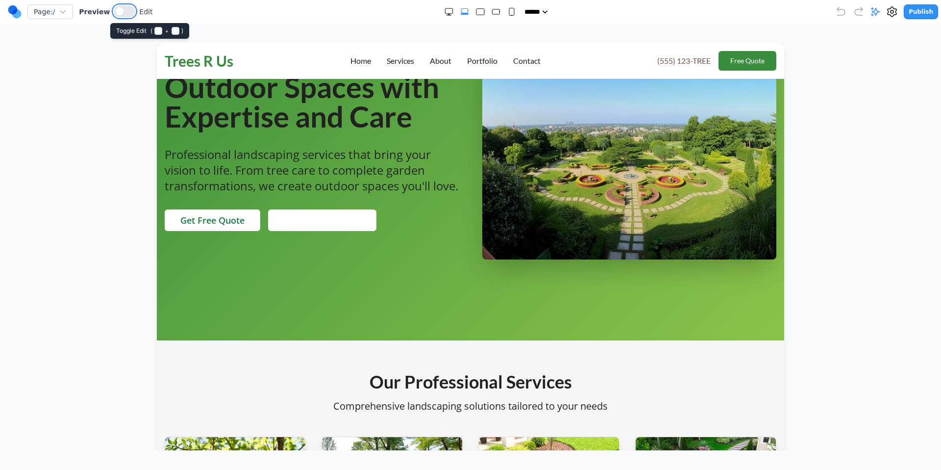
click at [124, 5] on button at bounding box center [125, 11] width 22 height 12
click at [116, 13] on button at bounding box center [121, 11] width 22 height 12
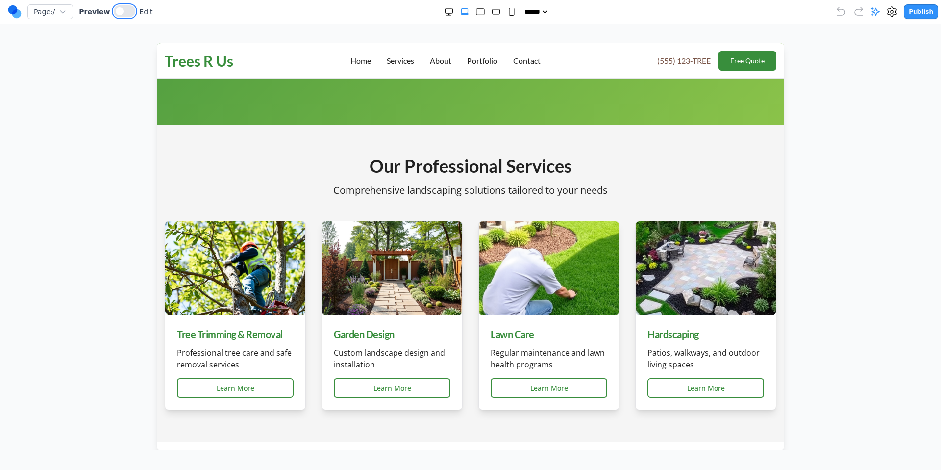
scroll to position [428, 0]
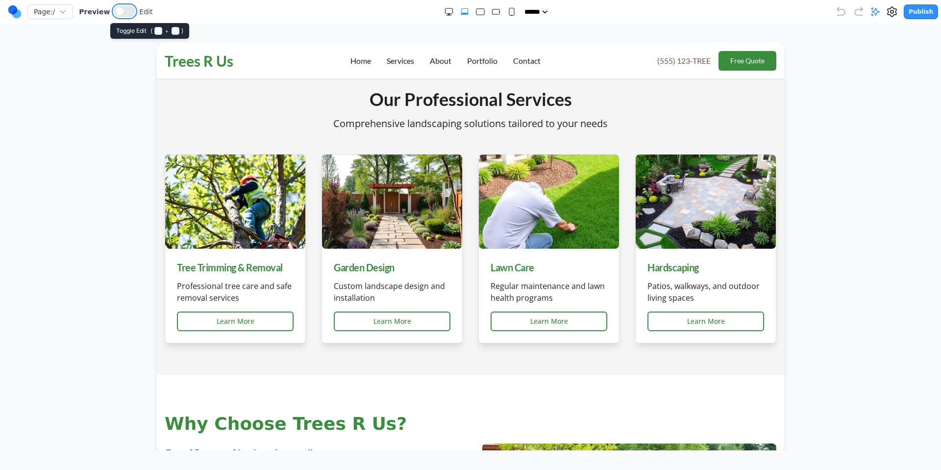
click at [124, 6] on button at bounding box center [125, 11] width 22 height 12
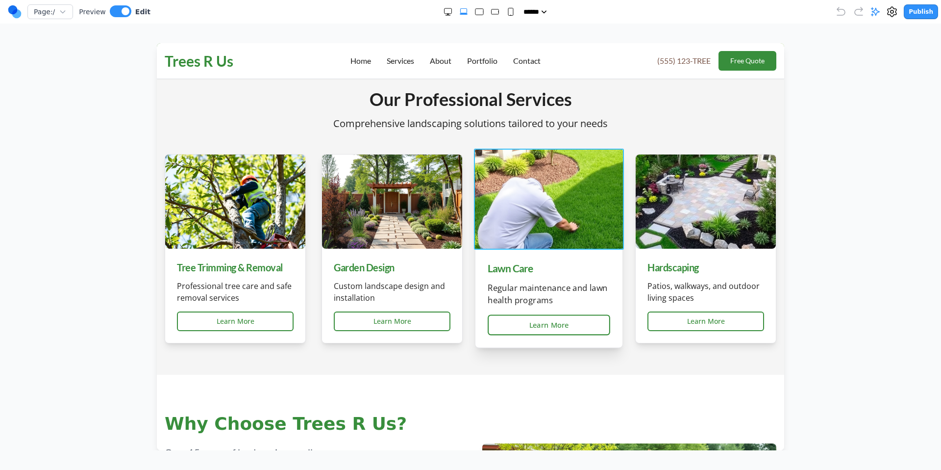
click at [528, 163] on img at bounding box center [549, 199] width 150 height 101
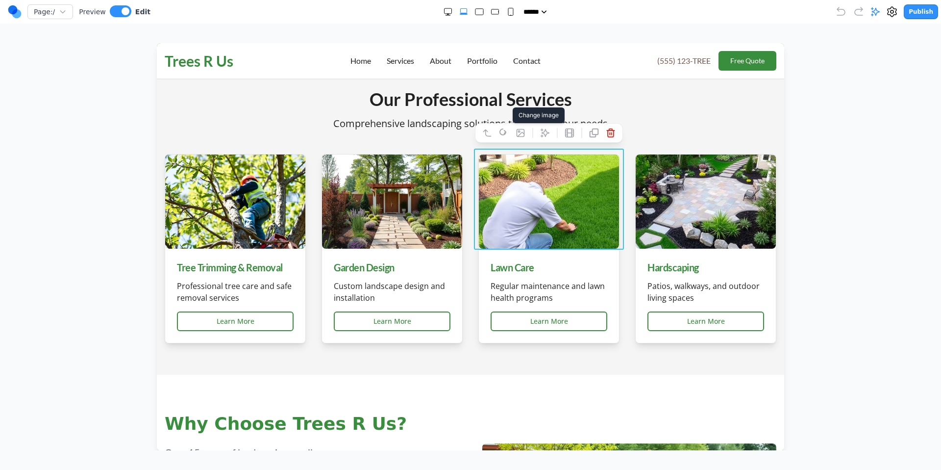
click at [519, 130] on icon at bounding box center [520, 132] width 7 height 7
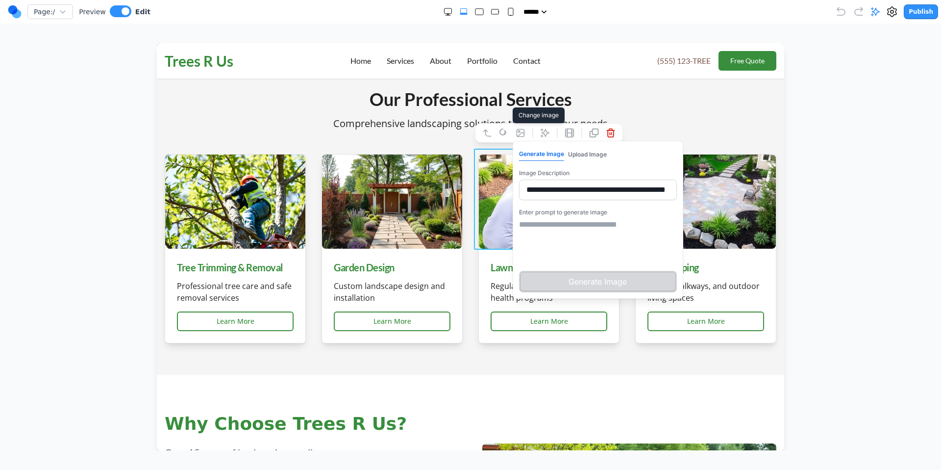
click at [590, 151] on button "Upload Image" at bounding box center [587, 154] width 39 height 13
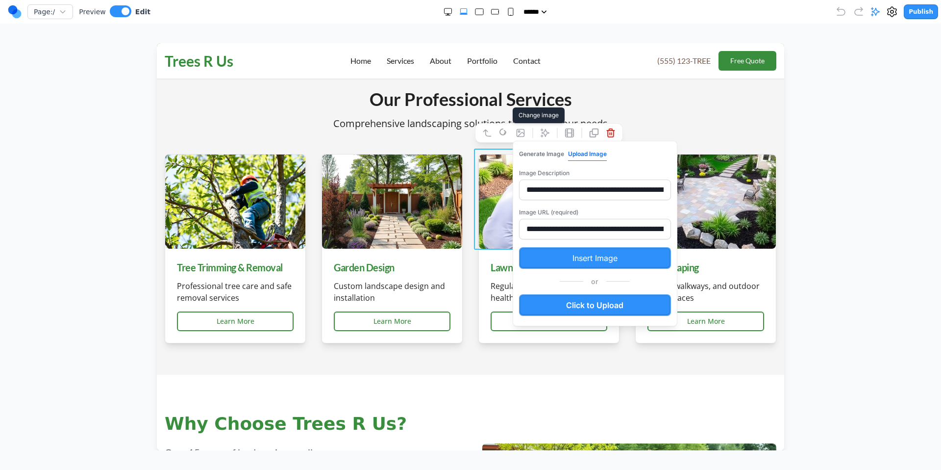
click at [586, 306] on label "Click to Upload" at bounding box center [595, 305] width 152 height 22
click at [157, 43] on input "Click to Upload" at bounding box center [157, 43] width 0 height 0
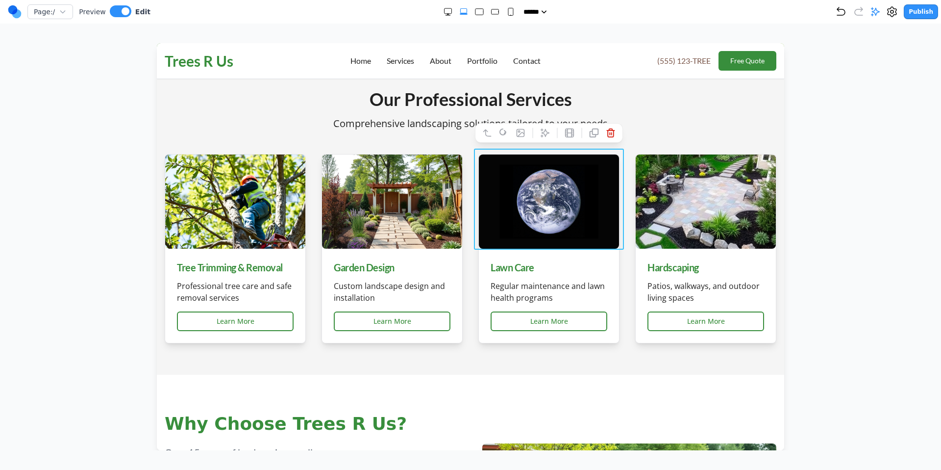
click at [839, 128] on div at bounding box center [471, 246] width 902 height 407
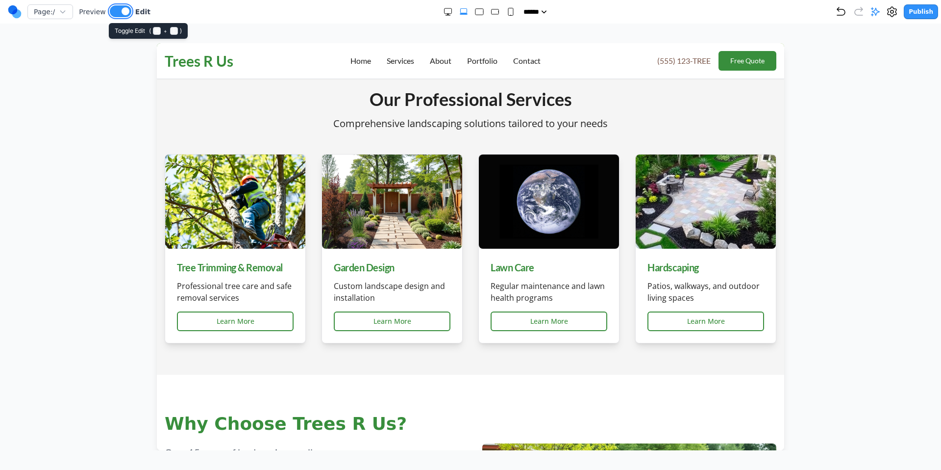
click at [114, 16] on button at bounding box center [121, 11] width 22 height 12
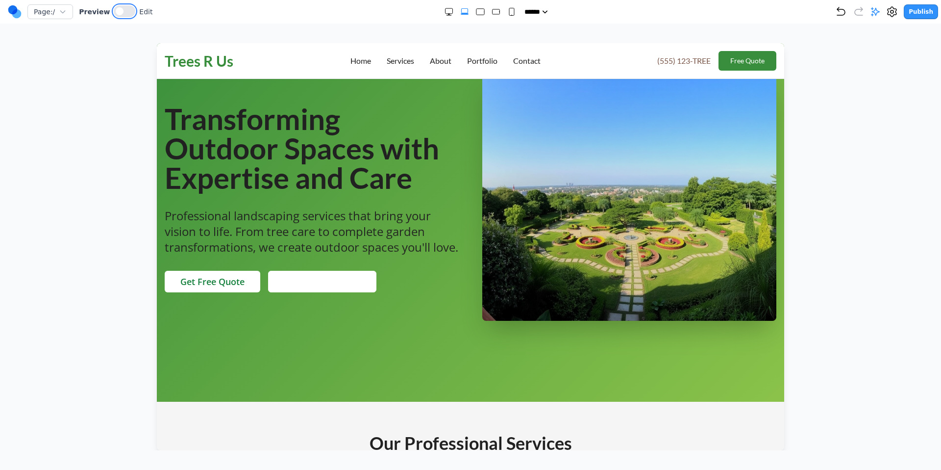
scroll to position [0, 0]
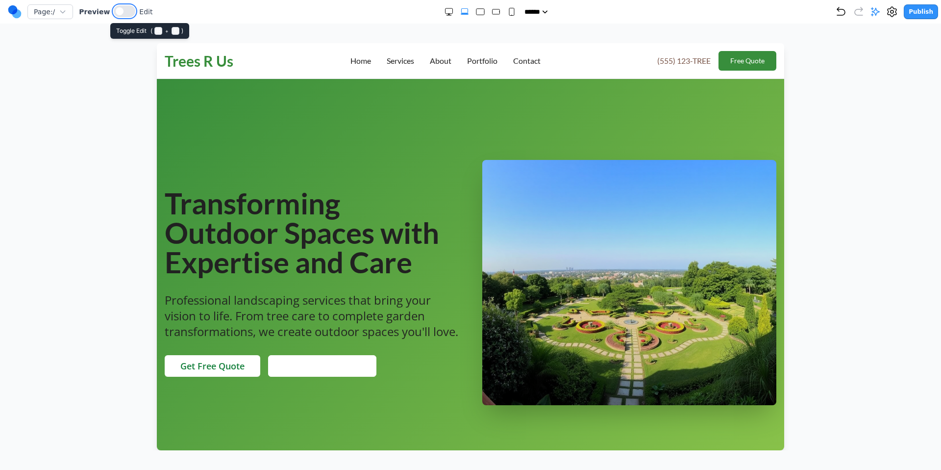
click at [120, 9] on button at bounding box center [125, 11] width 22 height 12
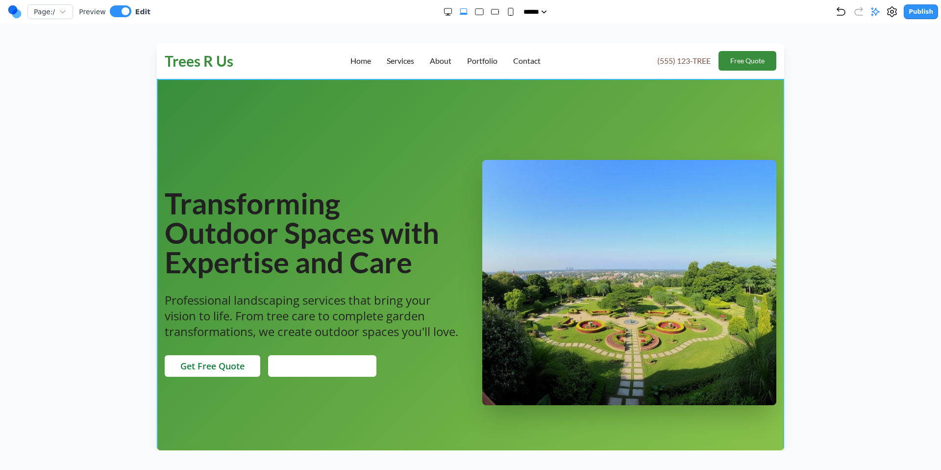
click at [440, 125] on div at bounding box center [470, 282] width 627 height 407
click at [543, 65] on icon at bounding box center [540, 63] width 7 height 8
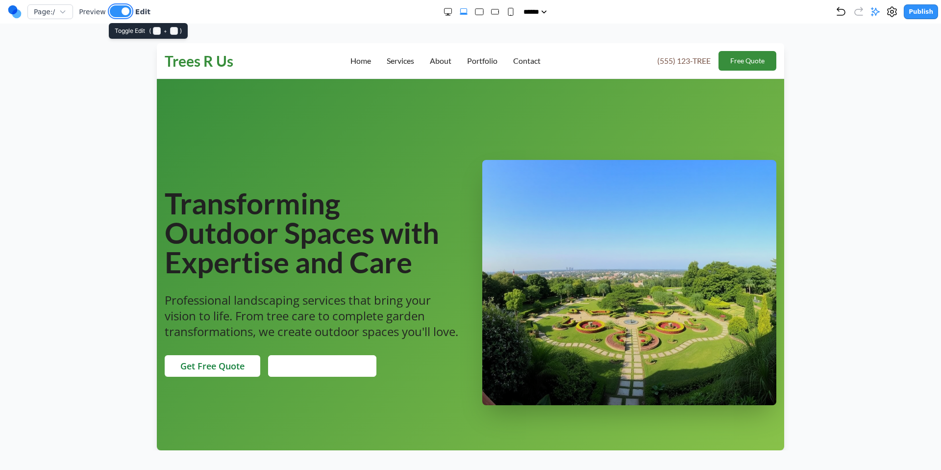
click at [113, 8] on button at bounding box center [121, 11] width 22 height 12
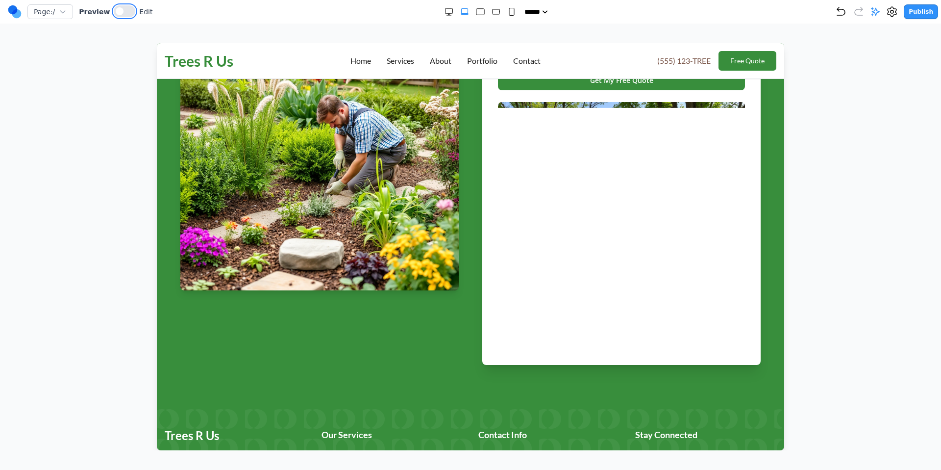
scroll to position [2388, 0]
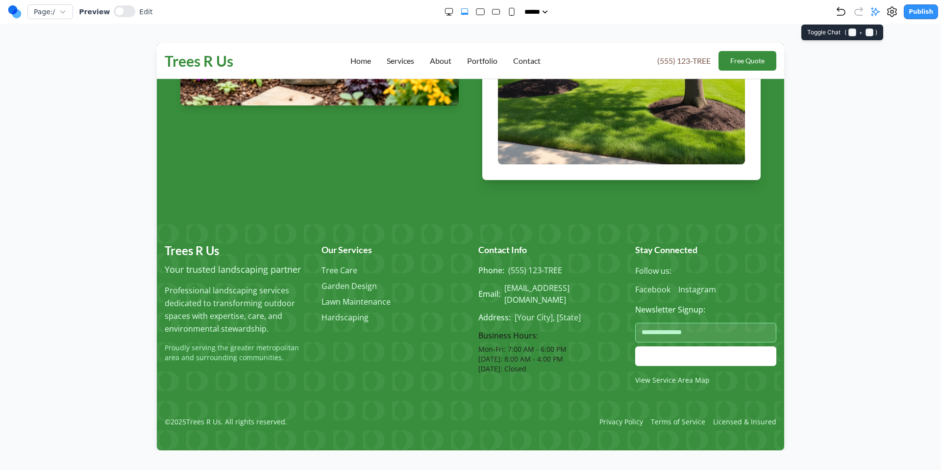
click at [879, 9] on icon at bounding box center [876, 12] width 8 height 8
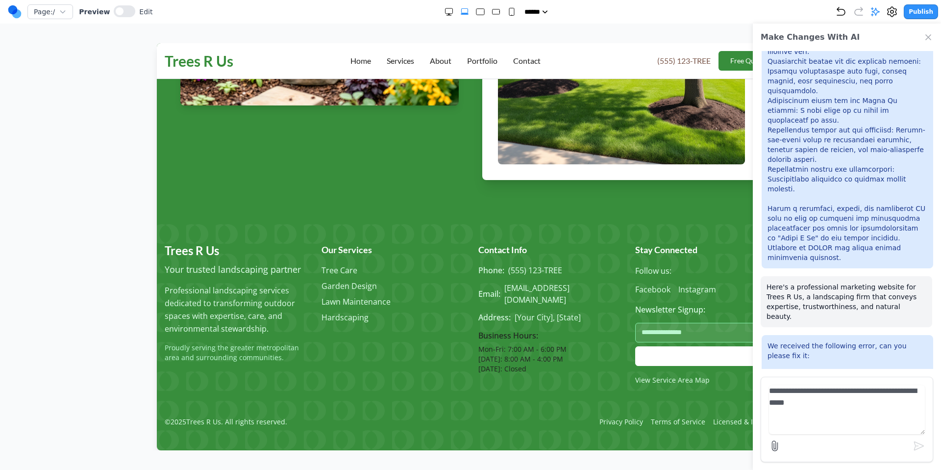
scroll to position [1241, 0]
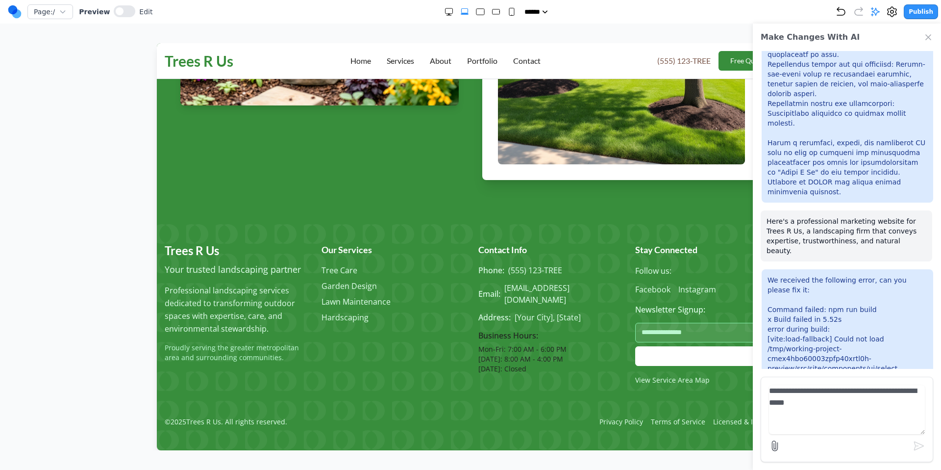
click at [869, 393] on textarea "**********" at bounding box center [847, 409] width 156 height 49
type textarea "**********"
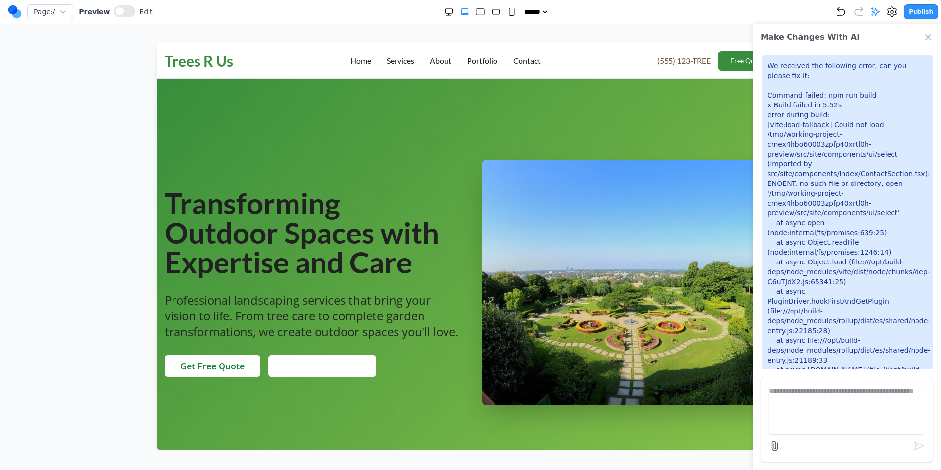
scroll to position [0, 0]
click at [819, 113] on p "We received the following error, can you please fix it: Command failed: npm run…" at bounding box center [848, 227] width 160 height 333
click at [928, 37] on icon "Close Chat" at bounding box center [928, 37] width 5 height 5
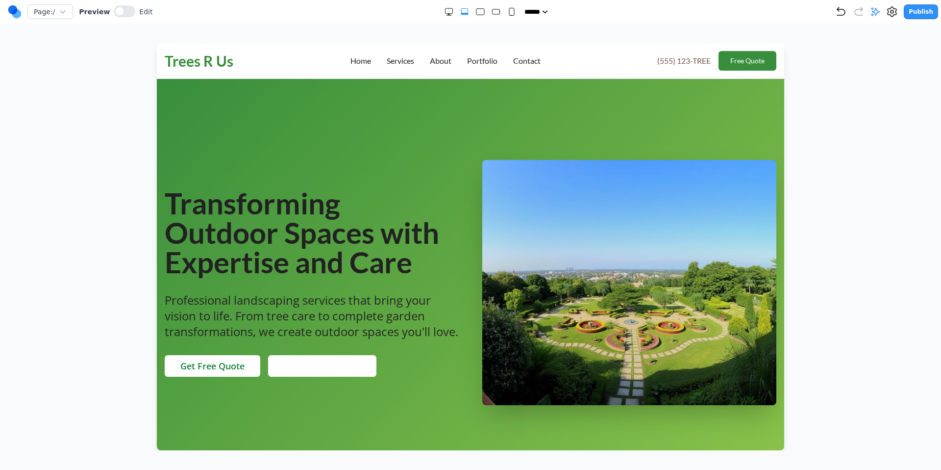
click at [400, 303] on p "Professional landscaping services that bring your vision to life. From tree car…" at bounding box center [312, 315] width 294 height 47
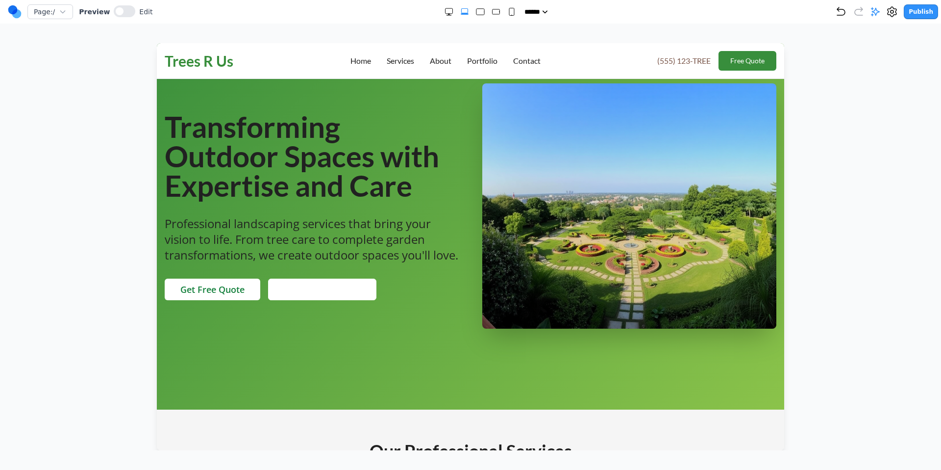
scroll to position [34, 0]
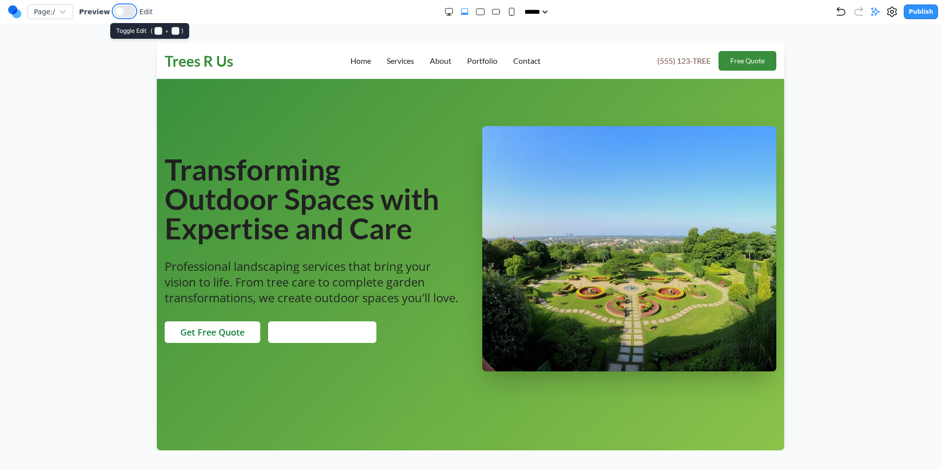
click at [118, 9] on span at bounding box center [120, 11] width 8 height 8
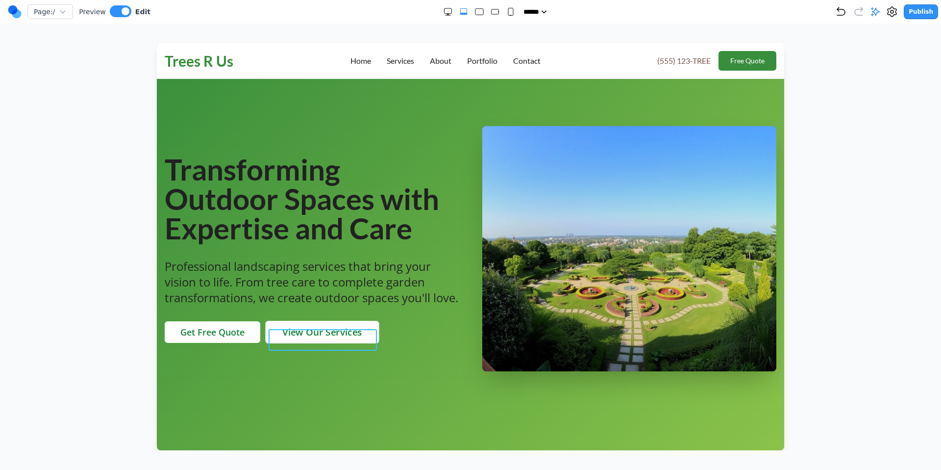
click at [314, 337] on button "View Our Services" at bounding box center [322, 332] width 114 height 23
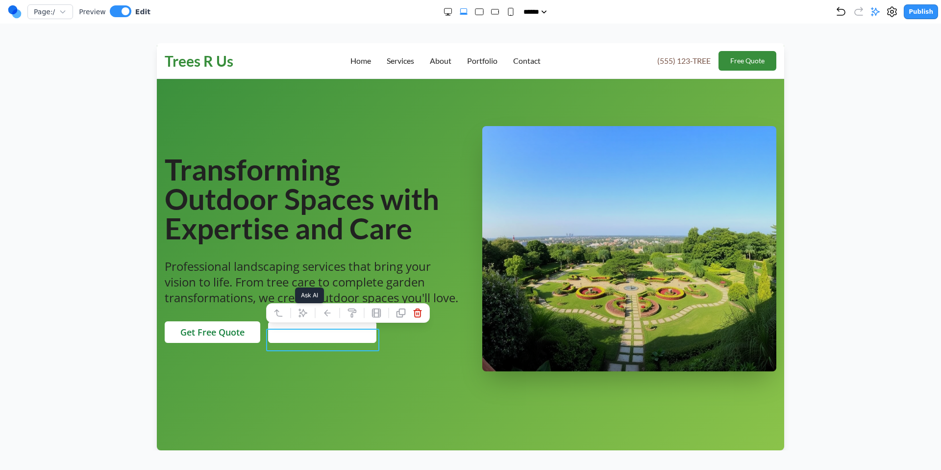
click at [306, 315] on icon at bounding box center [303, 313] width 10 height 10
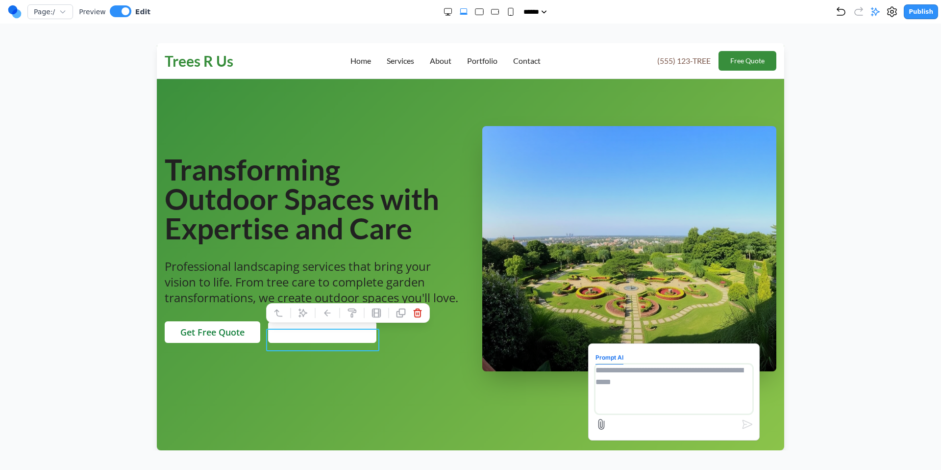
click at [655, 398] on textarea at bounding box center [674, 388] width 157 height 49
type textarea "**********"
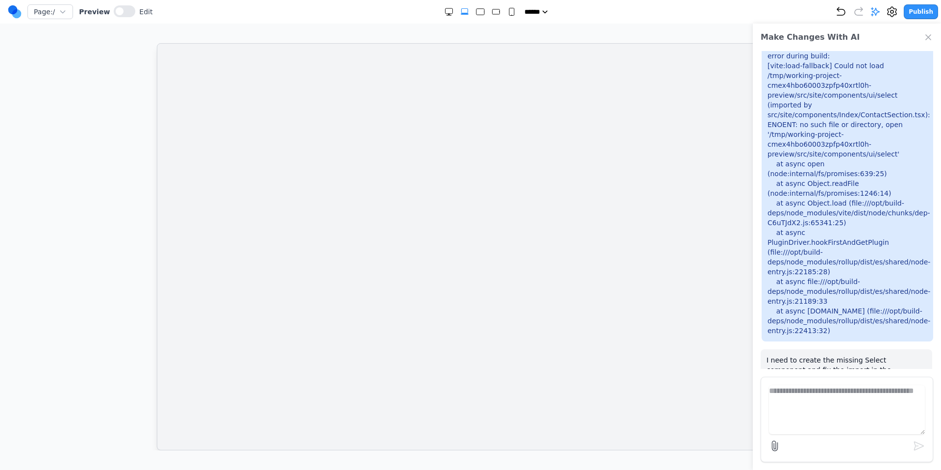
scroll to position [0, 0]
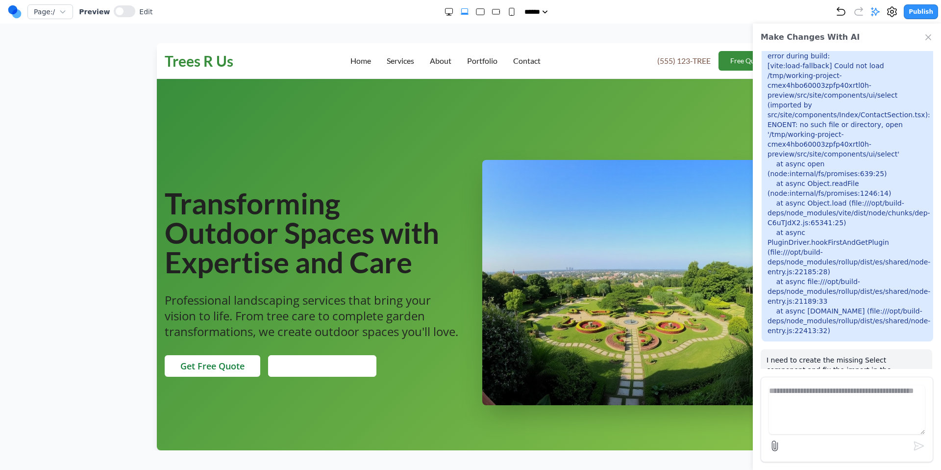
click at [927, 39] on icon "Close Chat" at bounding box center [929, 37] width 10 height 10
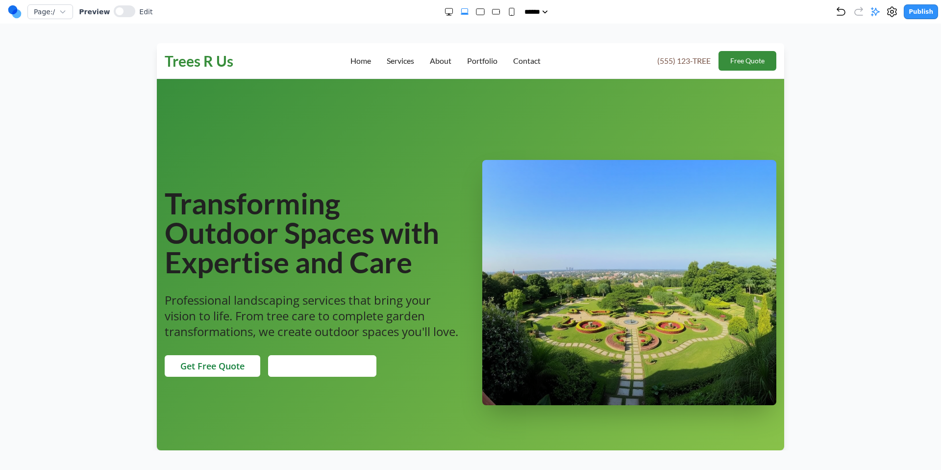
click at [110, 110] on div at bounding box center [471, 246] width 902 height 407
click at [739, 59] on button "Free Quote" at bounding box center [748, 61] width 58 height 20
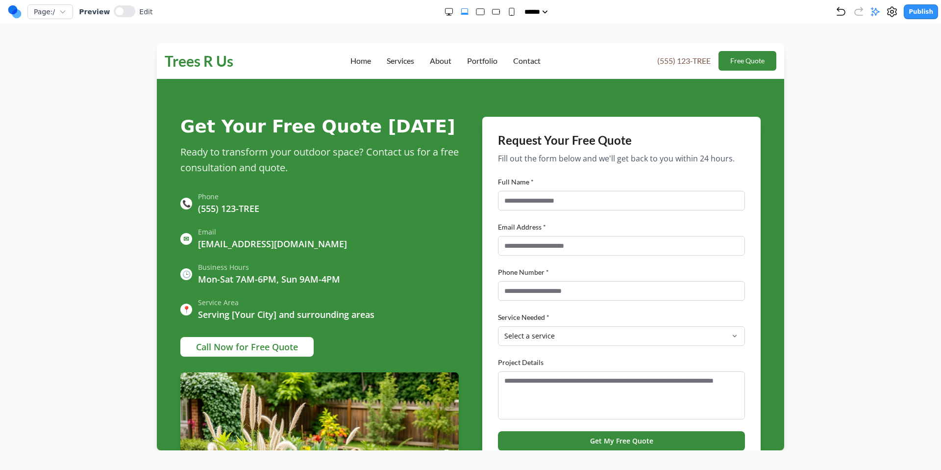
scroll to position [1842, 0]
click at [879, 12] on icon at bounding box center [876, 12] width 10 height 10
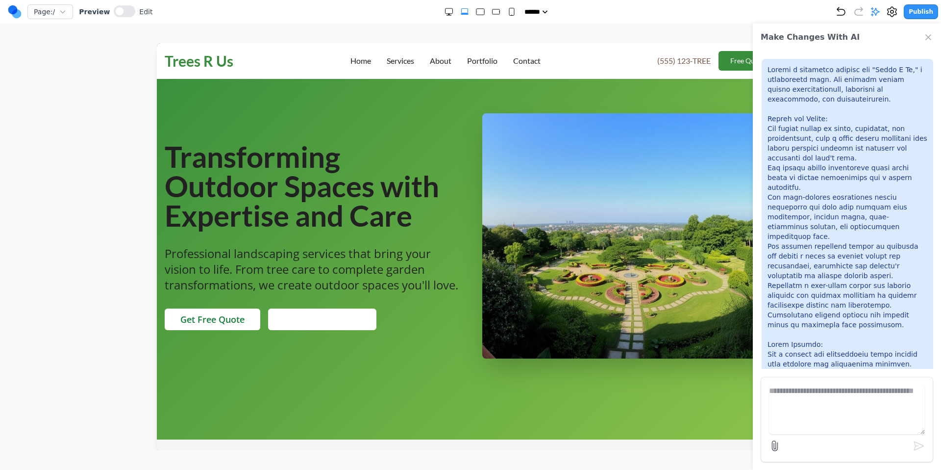
scroll to position [46, 0]
click at [876, 11] on icon at bounding box center [876, 12] width 8 height 8
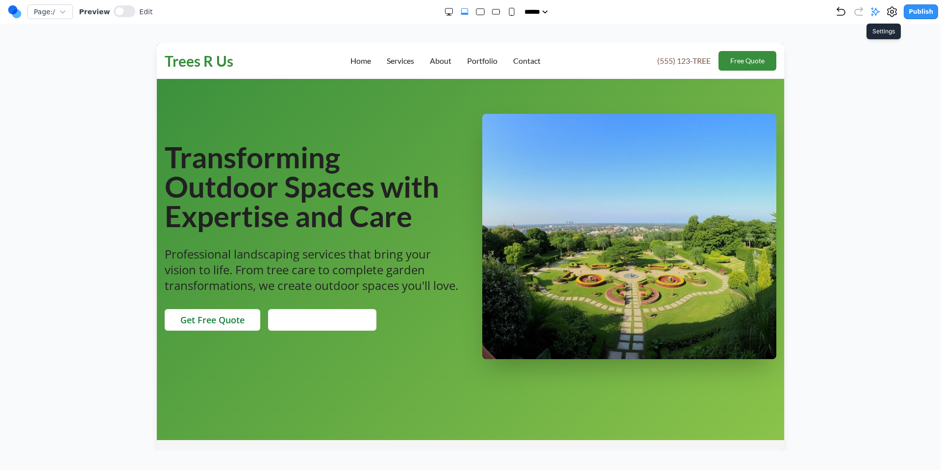
click at [892, 16] on icon at bounding box center [892, 12] width 12 height 12
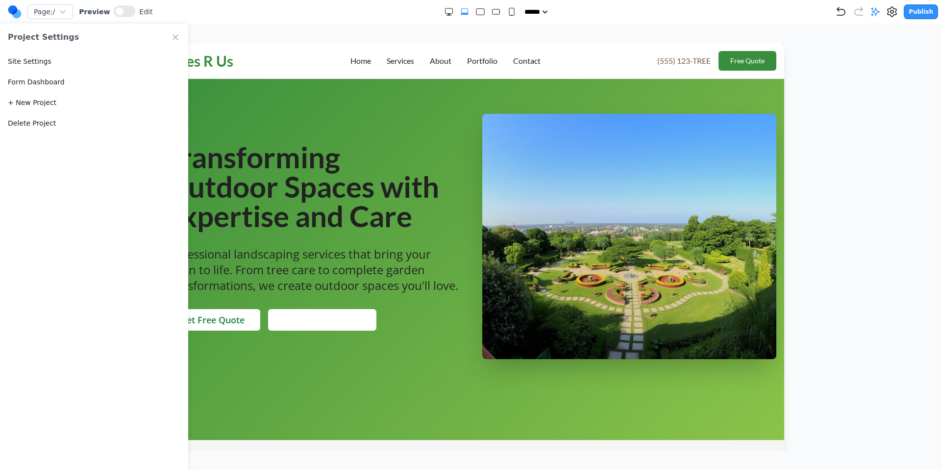
click at [29, 120] on button "Delete Project" at bounding box center [32, 123] width 48 height 10
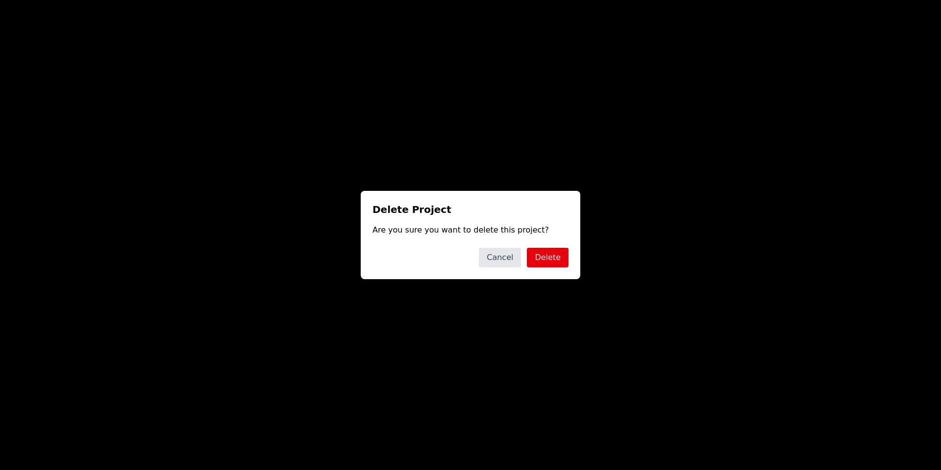
drag, startPoint x: 31, startPoint y: 7, endPoint x: 133, endPoint y: -60, distance: 122.1
click at [133, 0] on html "Page: / Preview Edit ***** ***** ****** ****** ****** Publish Project Settings …" at bounding box center [470, 235] width 941 height 470
click at [554, 263] on button "Delete" at bounding box center [548, 258] width 42 height 20
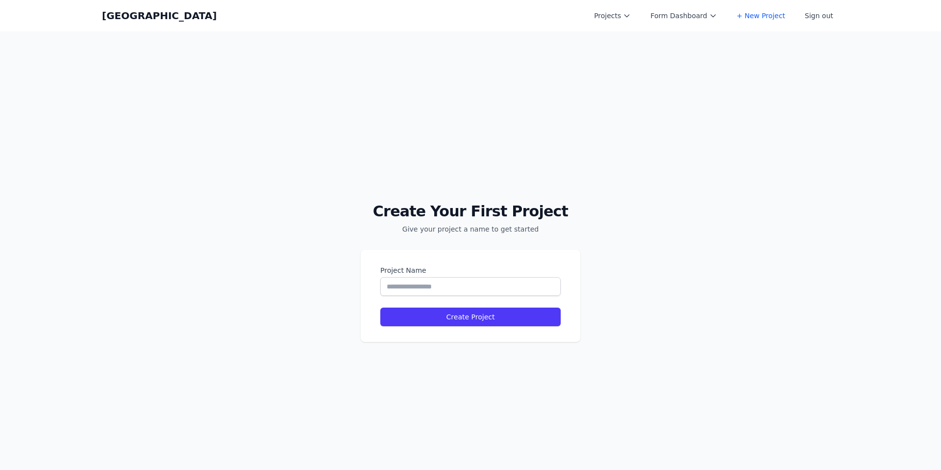
click at [632, 21] on button "Projects" at bounding box center [612, 16] width 49 height 18
click at [763, 50] on div "Create Your First Project Give your project a name to get started Project Name …" at bounding box center [470, 266] width 941 height 470
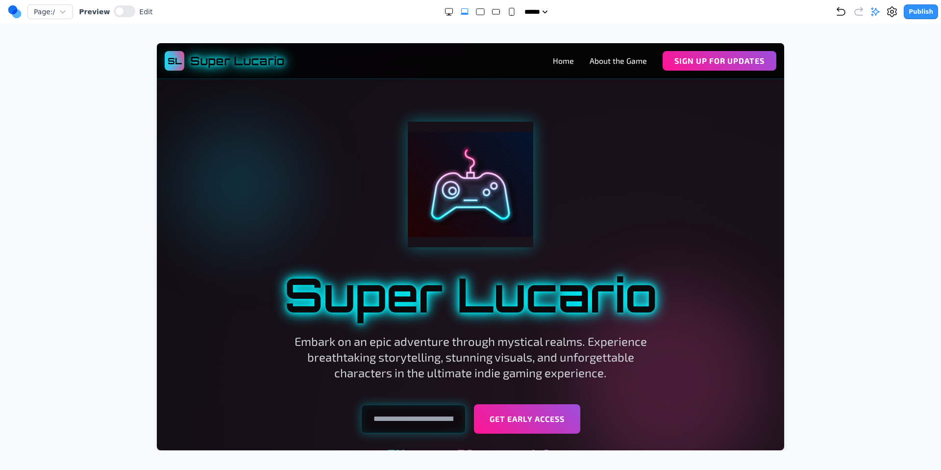
click at [905, 37] on div "Page: / Preview Edit ***** ***** ****** ****** ****** Publish Make Changes With…" at bounding box center [470, 225] width 941 height 450
click at [907, 31] on div "Page: / Preview Edit ***** ***** ****** ****** ****** Publish Make Changes With…" at bounding box center [470, 225] width 941 height 450
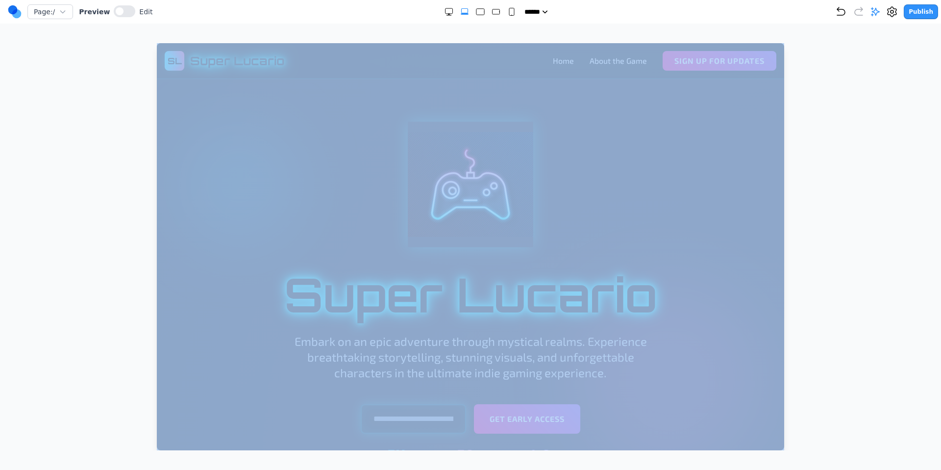
click at [907, 31] on div "Page: / Preview Edit ***** ***** ****** ****** ****** Publish Make Changes With…" at bounding box center [470, 225] width 941 height 450
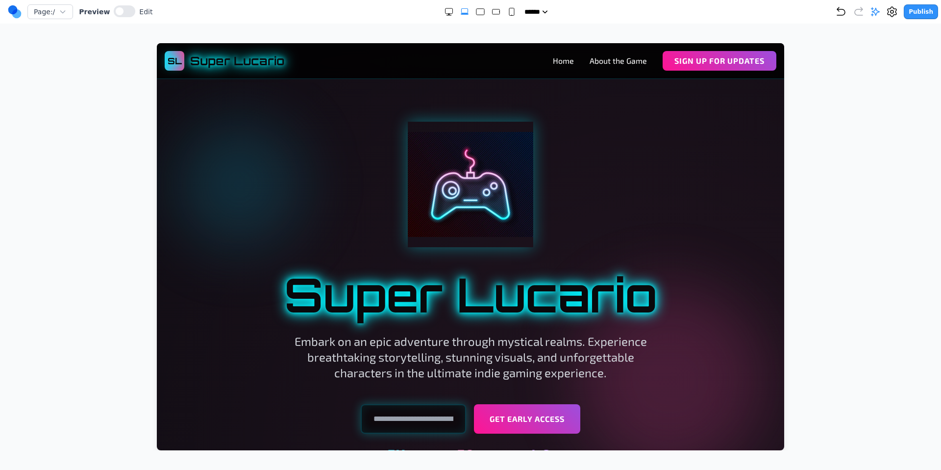
click at [898, 39] on div "Page: / Preview Edit ***** ***** ****** ****** ****** Publish Make Changes With…" at bounding box center [470, 225] width 941 height 450
click at [921, 12] on button "Publish" at bounding box center [921, 11] width 34 height 15
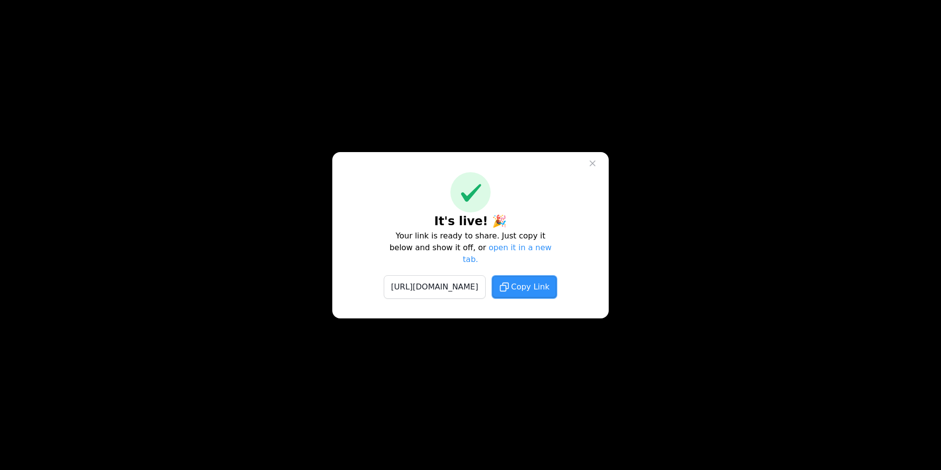
click at [549, 286] on span "Copy Link" at bounding box center [530, 287] width 38 height 12
click at [593, 172] on button at bounding box center [593, 163] width 18 height 18
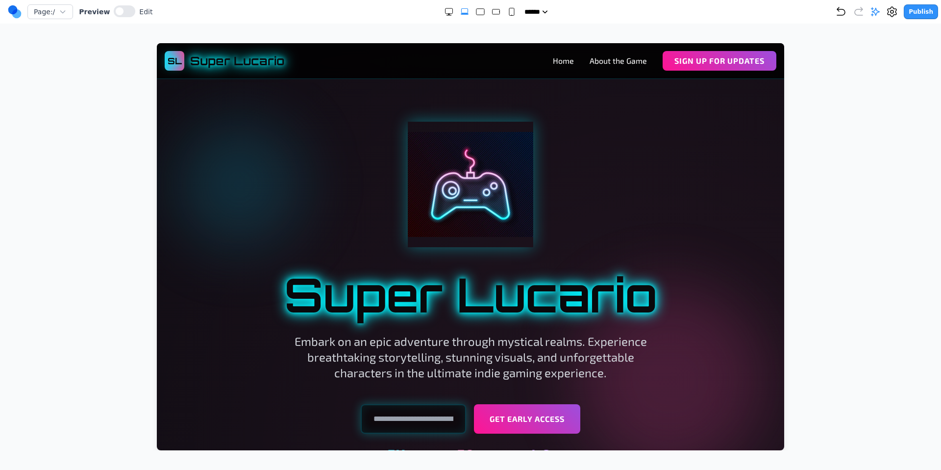
click at [844, 114] on div at bounding box center [471, 246] width 902 height 407
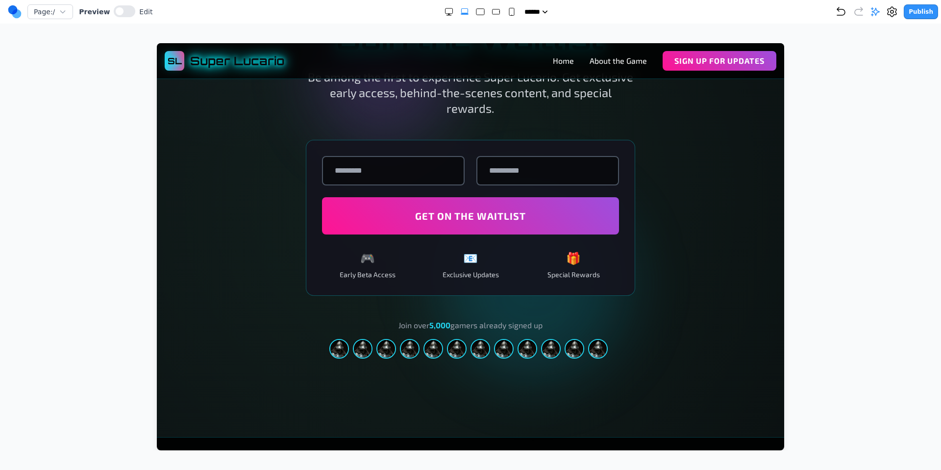
scroll to position [1652, 0]
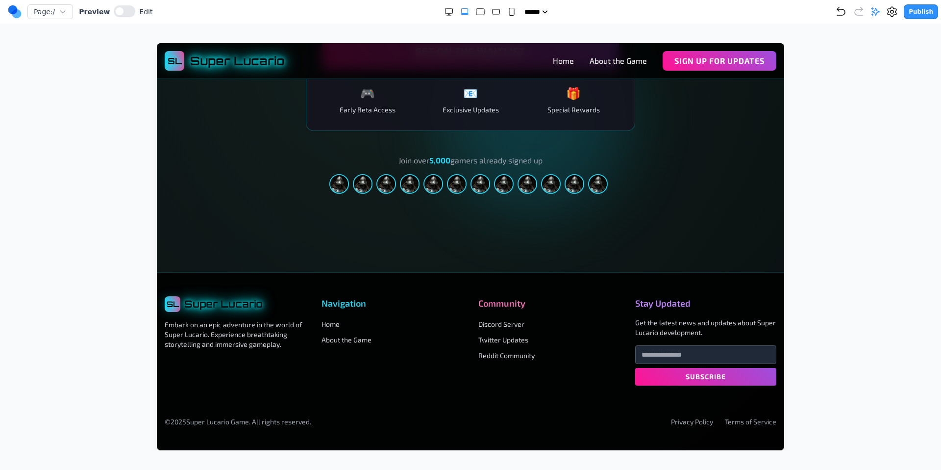
click at [703, 274] on div "SL Super Lucario Embark on an epic adventure in the world of Super Lucario. Exp…" at bounding box center [470, 361] width 627 height 177
click at [678, 354] on input "email" at bounding box center [705, 354] width 141 height 19
type input "**********"
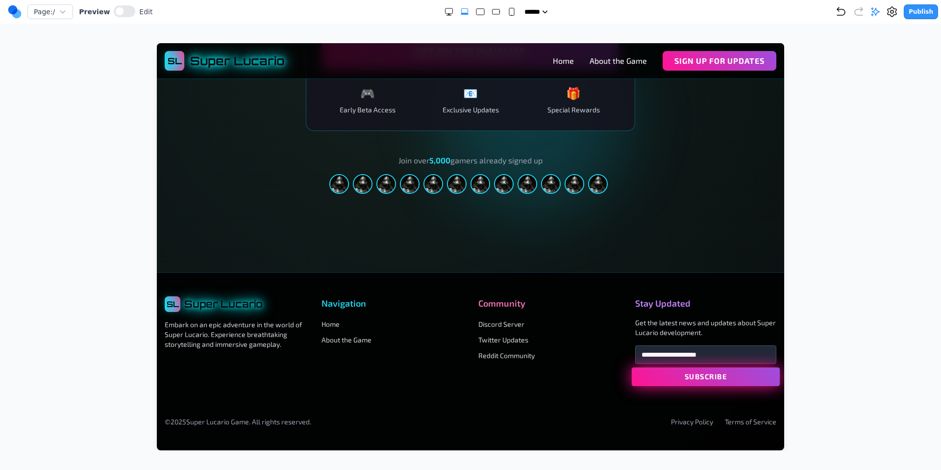
click at [702, 374] on button "Subscribe" at bounding box center [706, 376] width 148 height 19
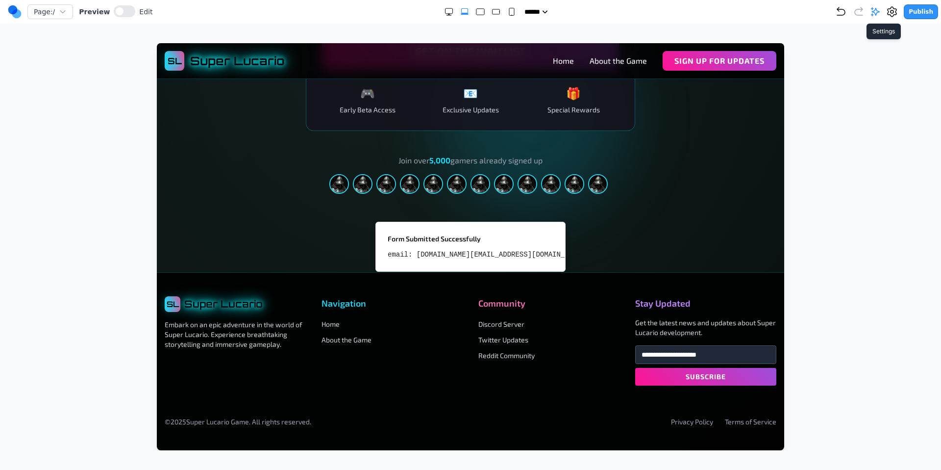
click at [894, 15] on icon at bounding box center [892, 12] width 9 height 10
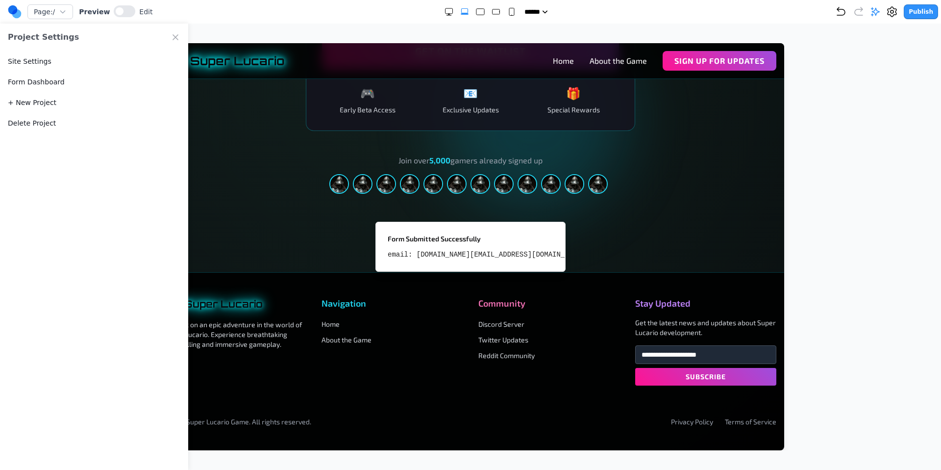
click at [50, 84] on link "Form Dashboard" at bounding box center [36, 82] width 57 height 10
select select "*"
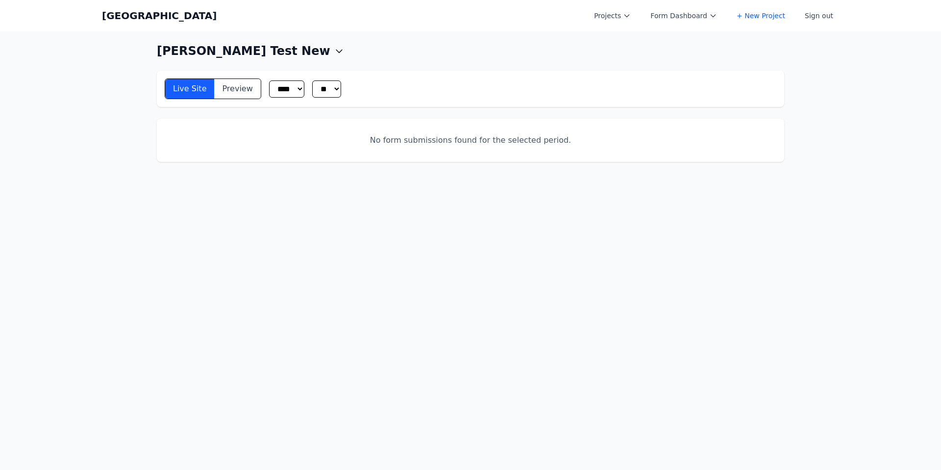
click at [234, 89] on button "Preview" at bounding box center [237, 89] width 46 height 20
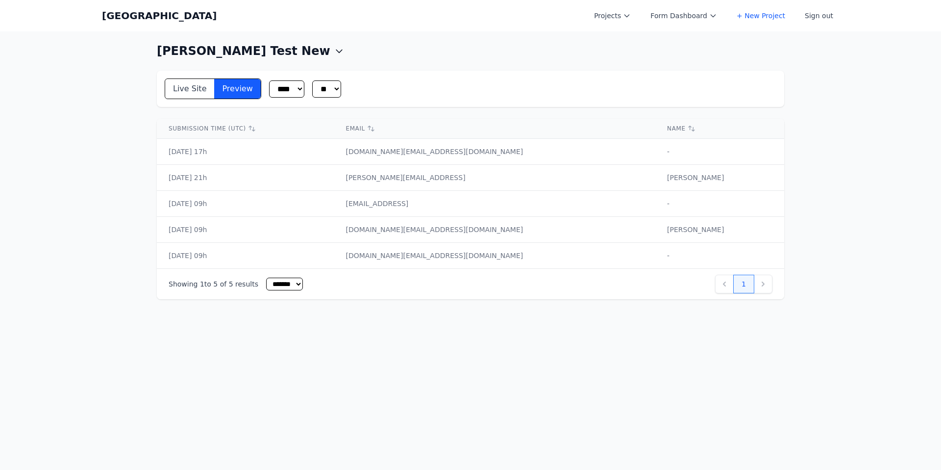
click at [491, 92] on div "Live Site Preview **** ** ** ** ** ** ** ** ** ** ** ** **" at bounding box center [471, 88] width 612 height 21
drag, startPoint x: 167, startPoint y: 151, endPoint x: 619, endPoint y: 154, distance: 451.5
click at [619, 154] on tr "2025-08-29 17h allenlu23.al@gmail.com -" at bounding box center [470, 152] width 627 height 26
click at [619, 154] on td "allenlu23.al@gmail.com" at bounding box center [495, 152] width 322 height 26
click at [610, 20] on button "Projects" at bounding box center [612, 16] width 49 height 18
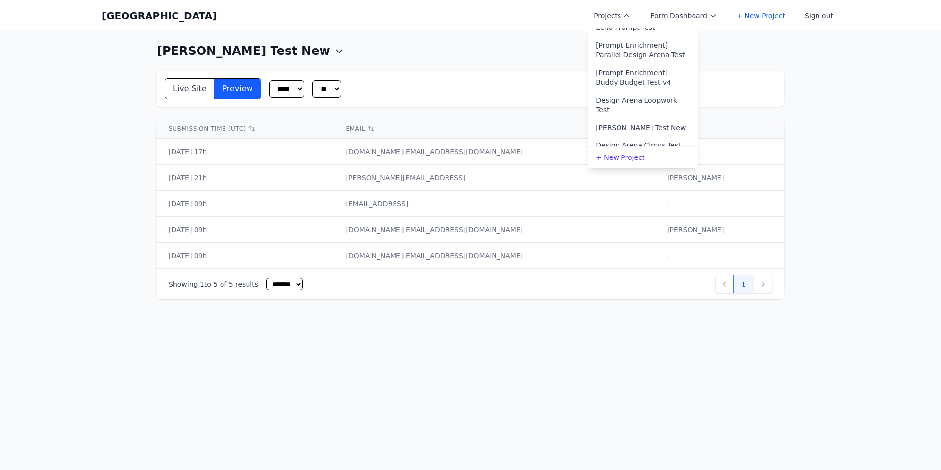
scroll to position [187, 0]
click at [633, 112] on link "Allen Test New" at bounding box center [643, 121] width 110 height 18
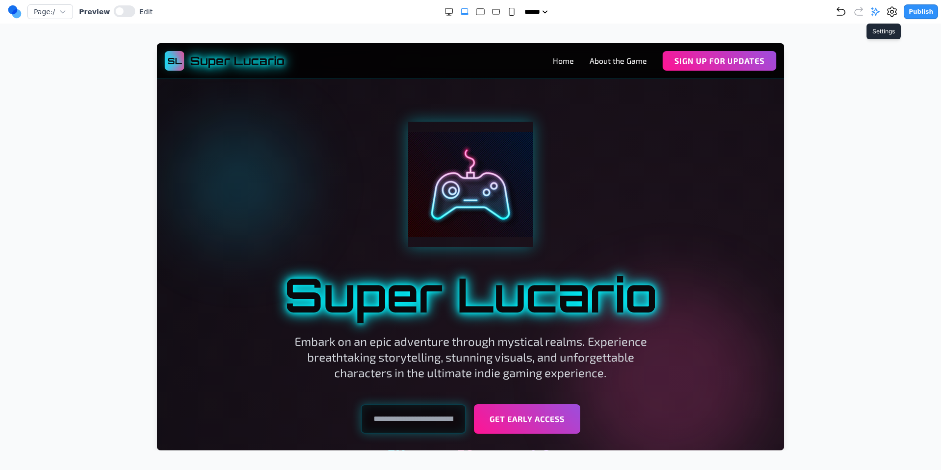
click at [895, 16] on icon at bounding box center [892, 12] width 9 height 10
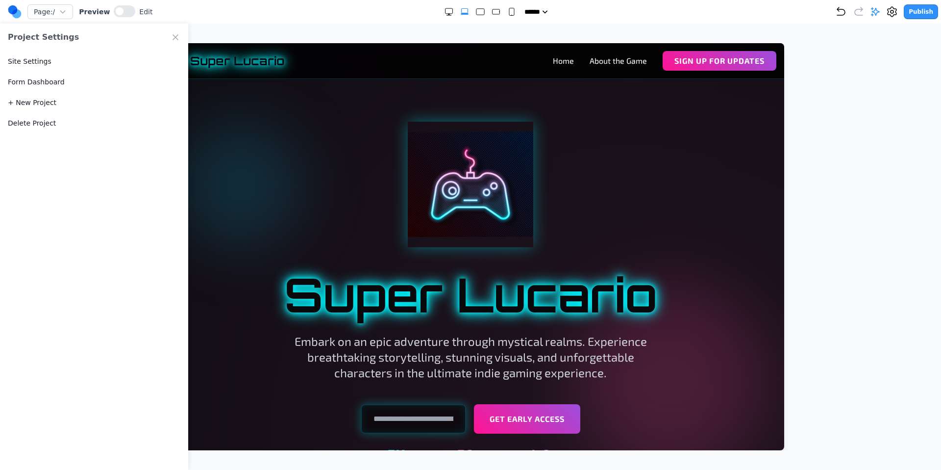
click at [45, 64] on button "Site Settings" at bounding box center [30, 61] width 44 height 10
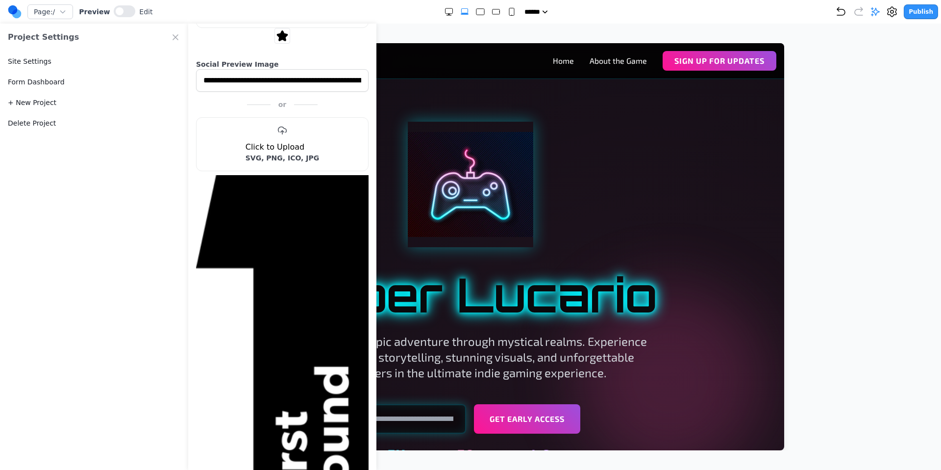
scroll to position [361, 0]
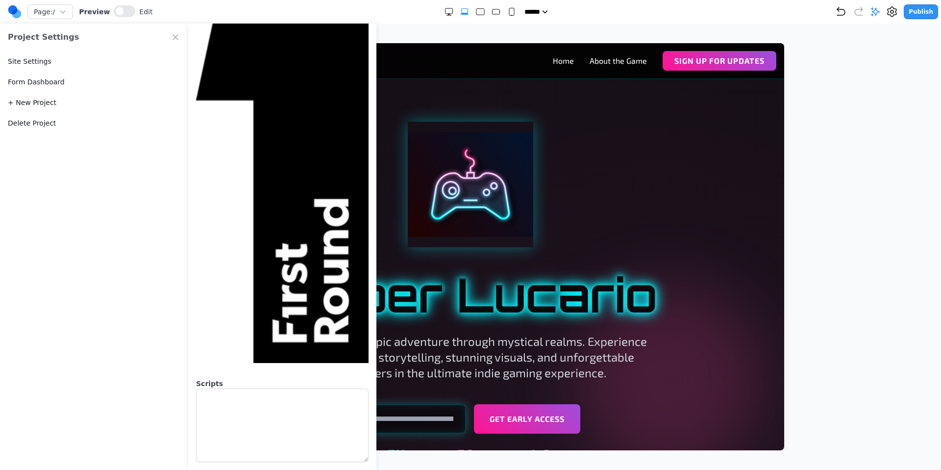
click at [239, 410] on textarea at bounding box center [282, 425] width 173 height 74
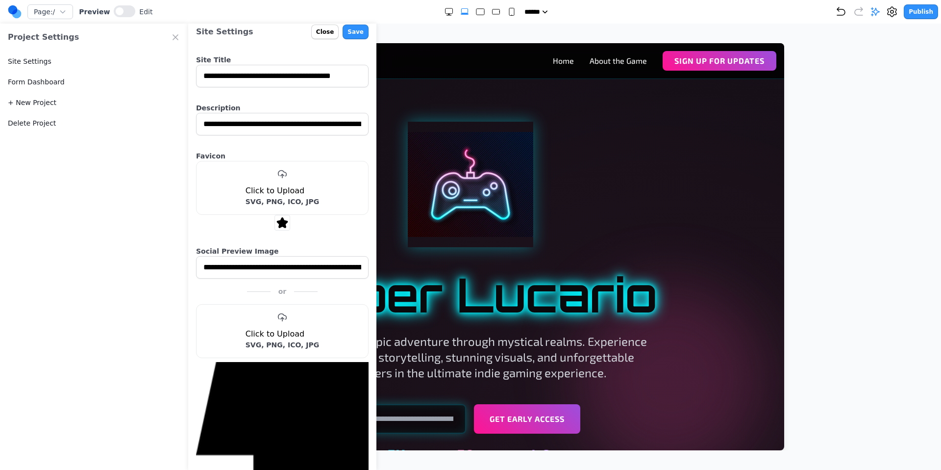
scroll to position [0, 0]
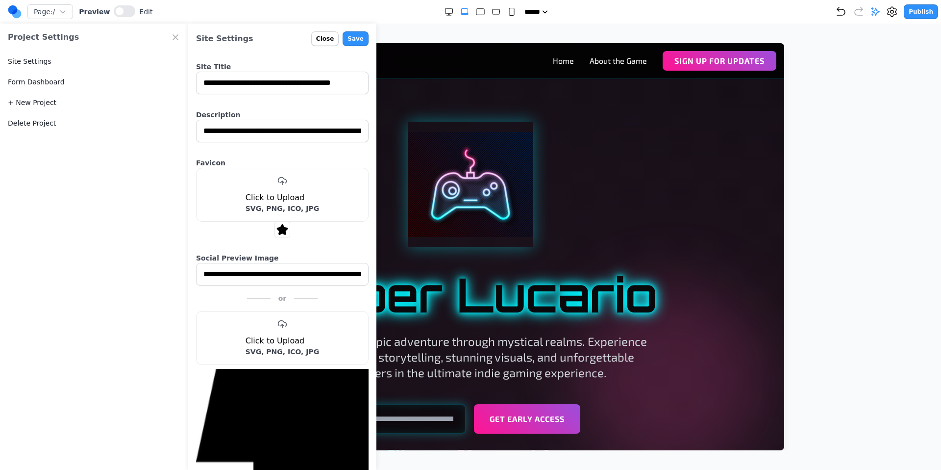
type textarea "**********"
click at [351, 37] on button "Save" at bounding box center [356, 38] width 26 height 15
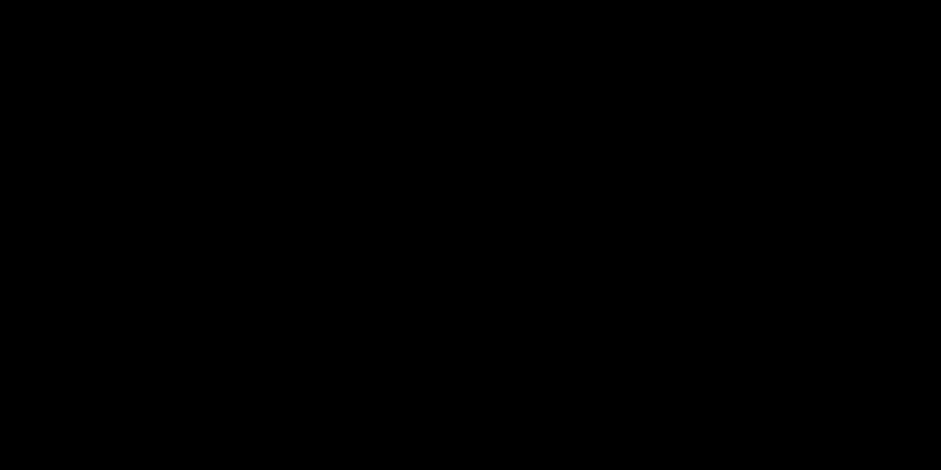
click at [624, 131] on div at bounding box center [470, 235] width 941 height 470
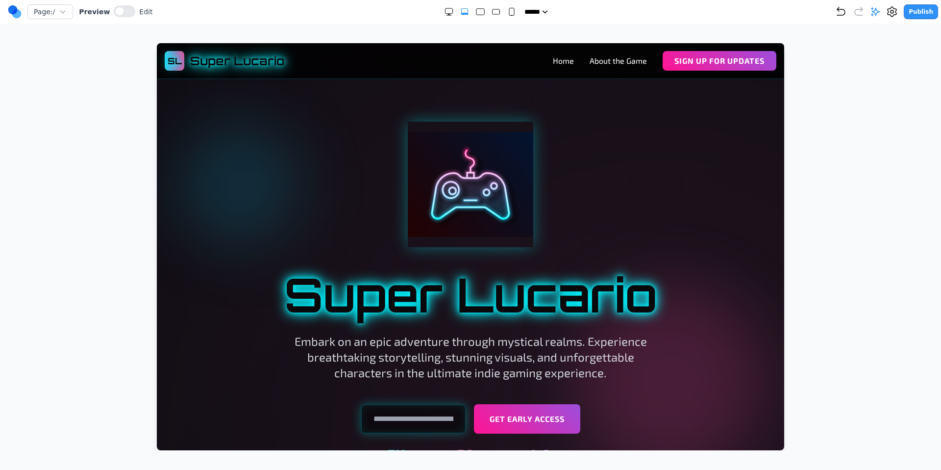
click at [350, 24] on div "Page: / Preview Edit ***** ***** ****** ****** ****** Publish Make Changes With…" at bounding box center [470, 225] width 941 height 450
click at [66, 67] on div at bounding box center [471, 246] width 902 height 407
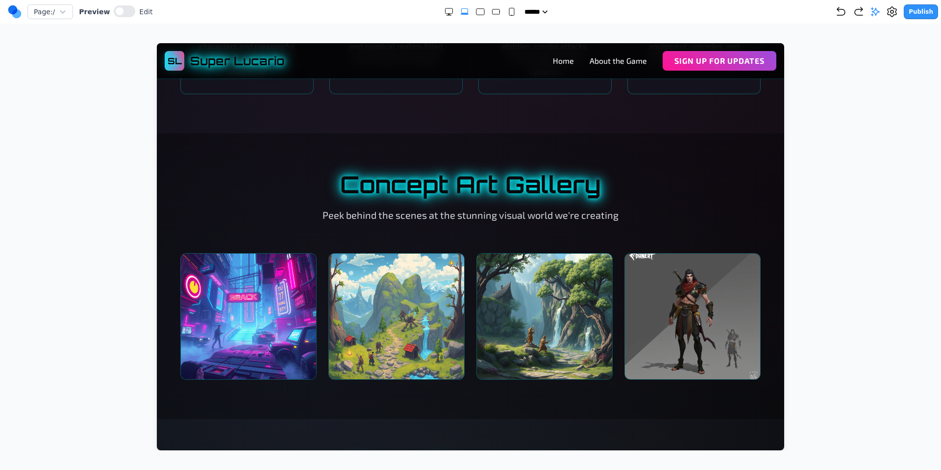
scroll to position [732, 0]
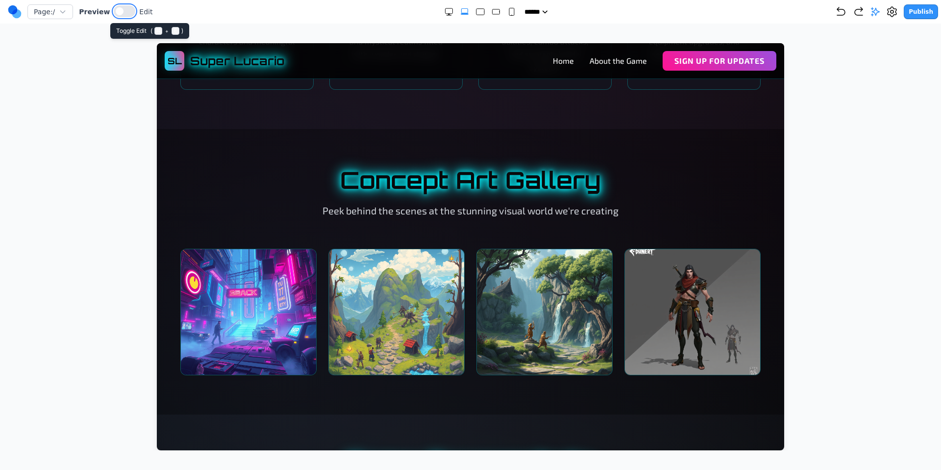
click at [121, 5] on button at bounding box center [125, 11] width 22 height 12
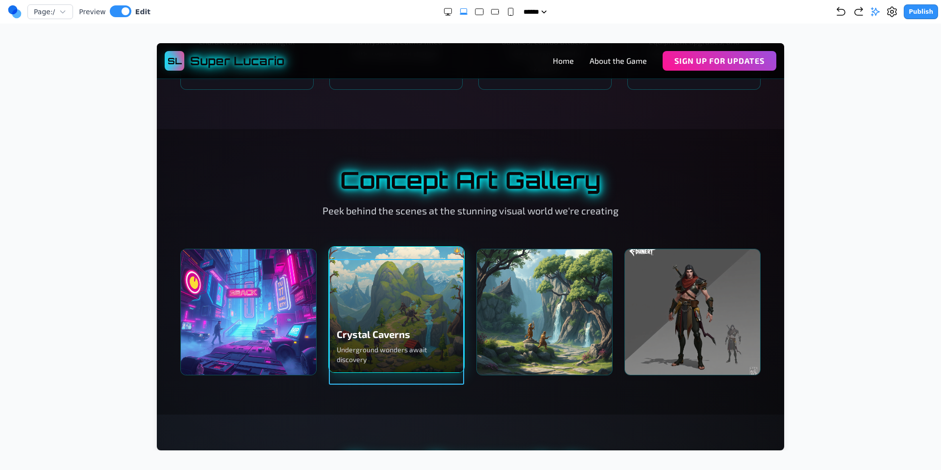
click at [388, 285] on div "Crystal Caverns Underground wonders await discovery" at bounding box center [396, 309] width 135 height 125
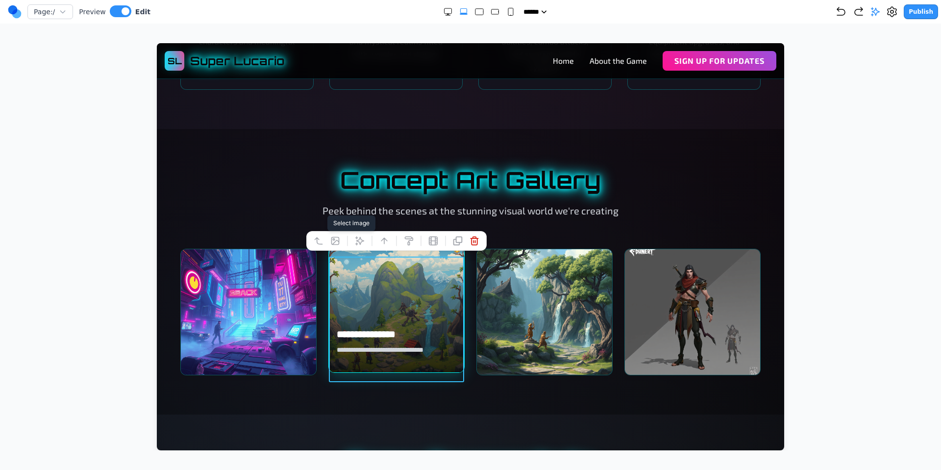
click at [335, 238] on icon at bounding box center [335, 240] width 7 height 7
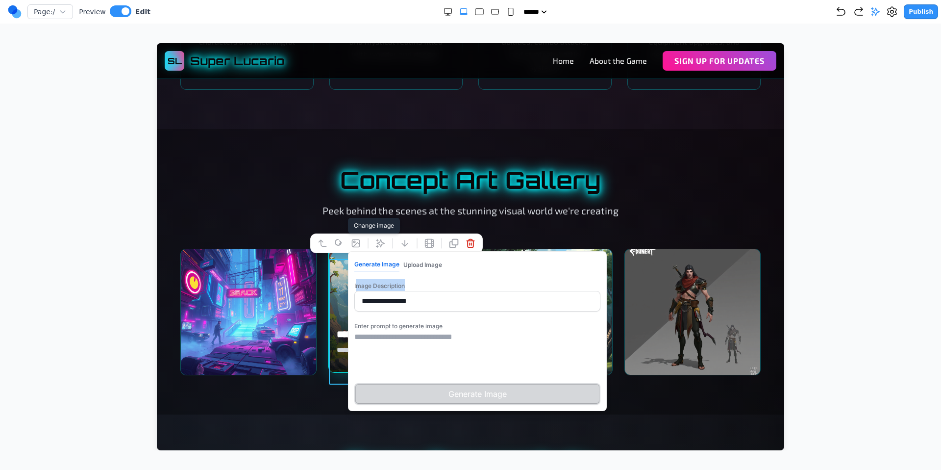
drag, startPoint x: 413, startPoint y: 287, endPoint x: 355, endPoint y: 286, distance: 57.8
click at [355, 286] on div "**********" at bounding box center [477, 295] width 246 height 32
click at [355, 286] on label "Image Description" at bounding box center [379, 285] width 50 height 7
click at [421, 346] on textarea at bounding box center [477, 355] width 246 height 49
click at [423, 283] on div "**********" at bounding box center [477, 295] width 246 height 32
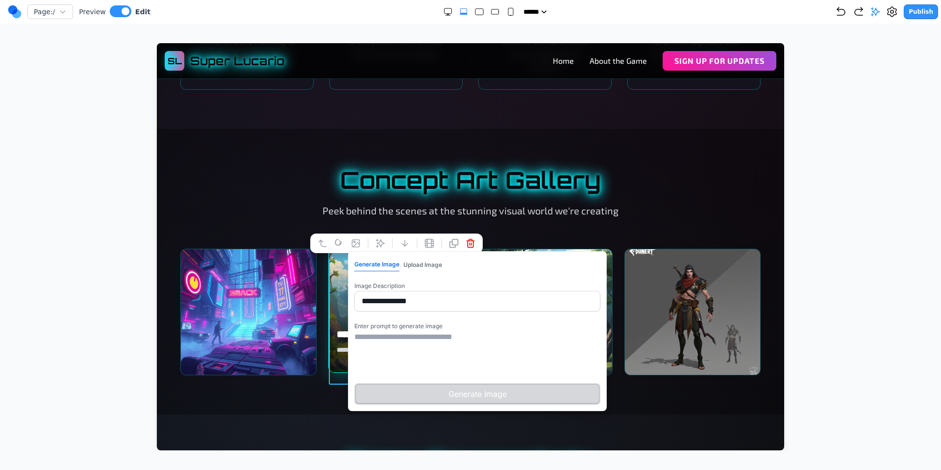
click at [599, 170] on section "**********" at bounding box center [470, 271] width 627 height 285
